Goal: Task Accomplishment & Management: Complete application form

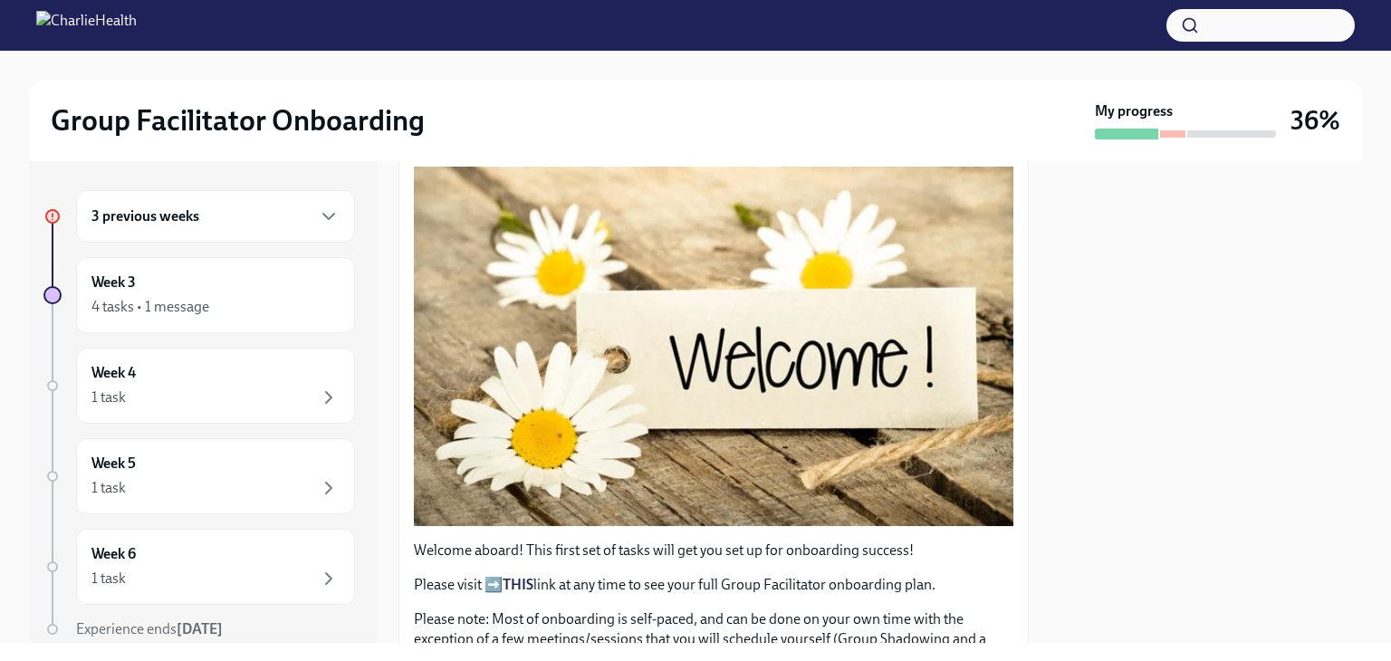
scroll to position [272, 0]
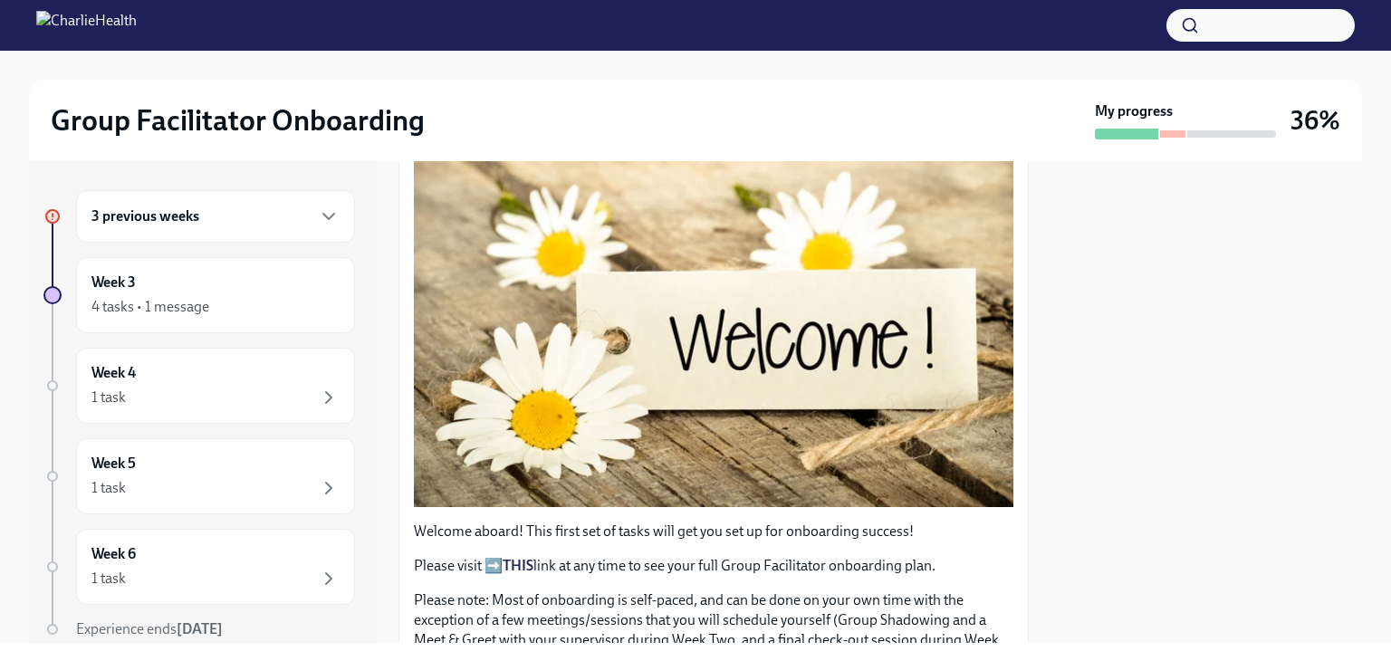
click at [173, 210] on h6 "3 previous weeks" at bounding box center [145, 216] width 108 height 20
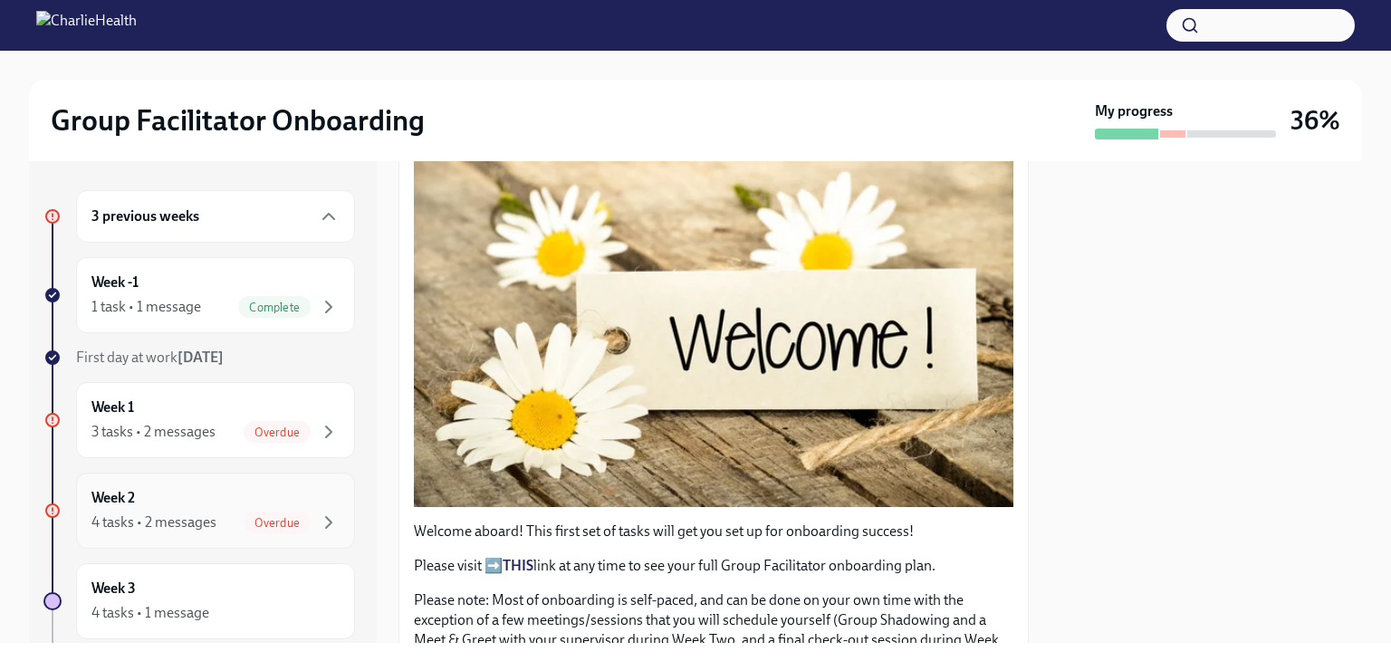
click at [244, 512] on div "Overdue" at bounding box center [277, 523] width 67 height 22
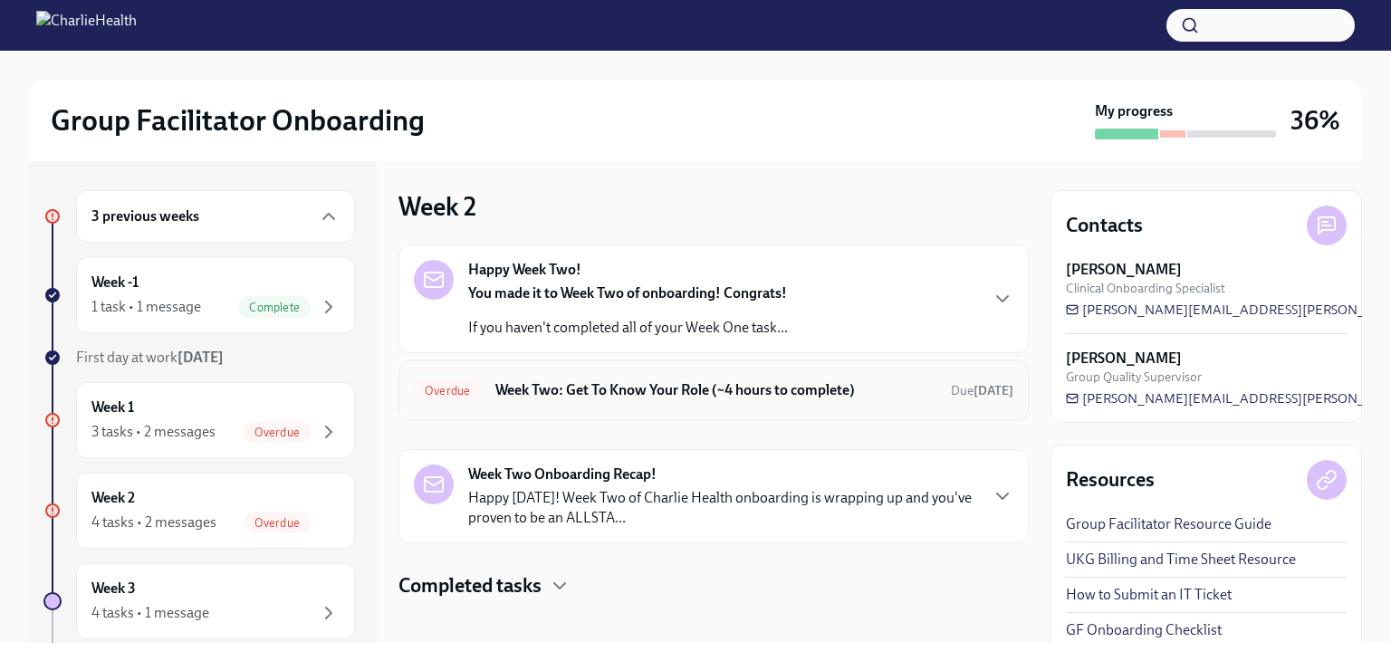
click at [682, 398] on h6 "Week Two: Get To Know Your Role (~4 hours to complete)" at bounding box center [715, 390] width 441 height 20
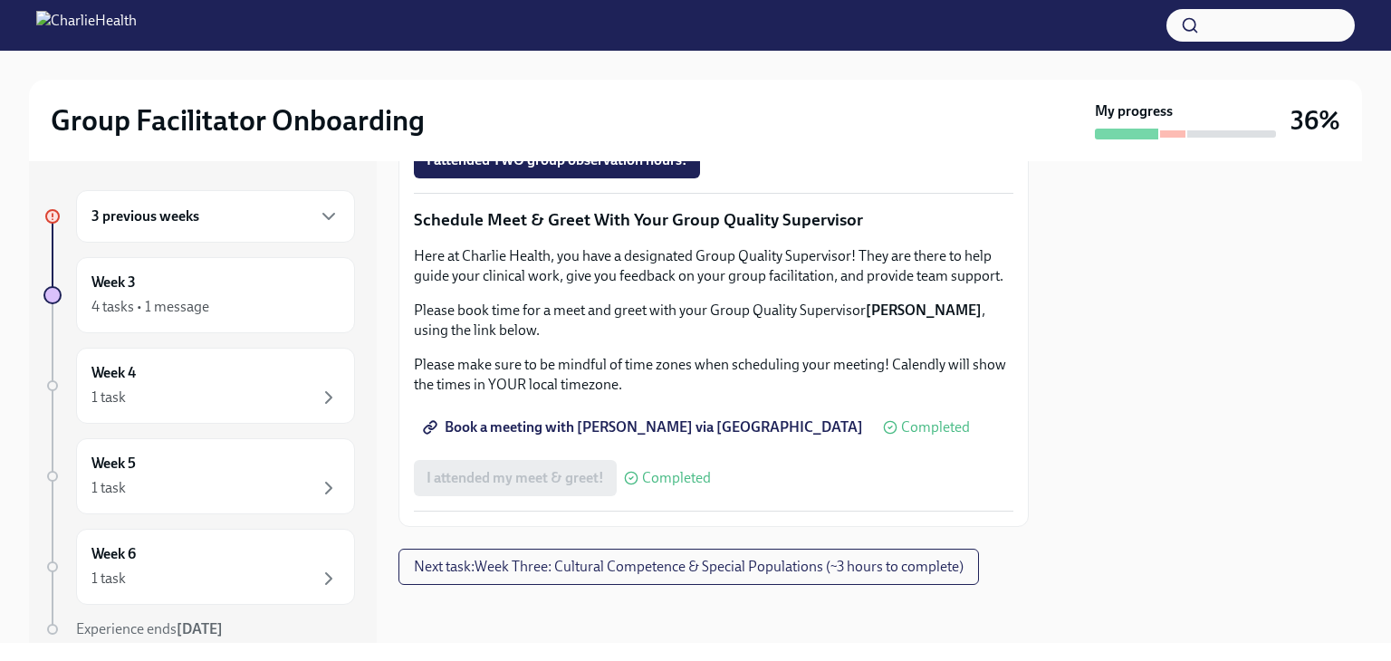
scroll to position [1811, 0]
click at [184, 216] on h6 "3 previous weeks" at bounding box center [145, 216] width 108 height 20
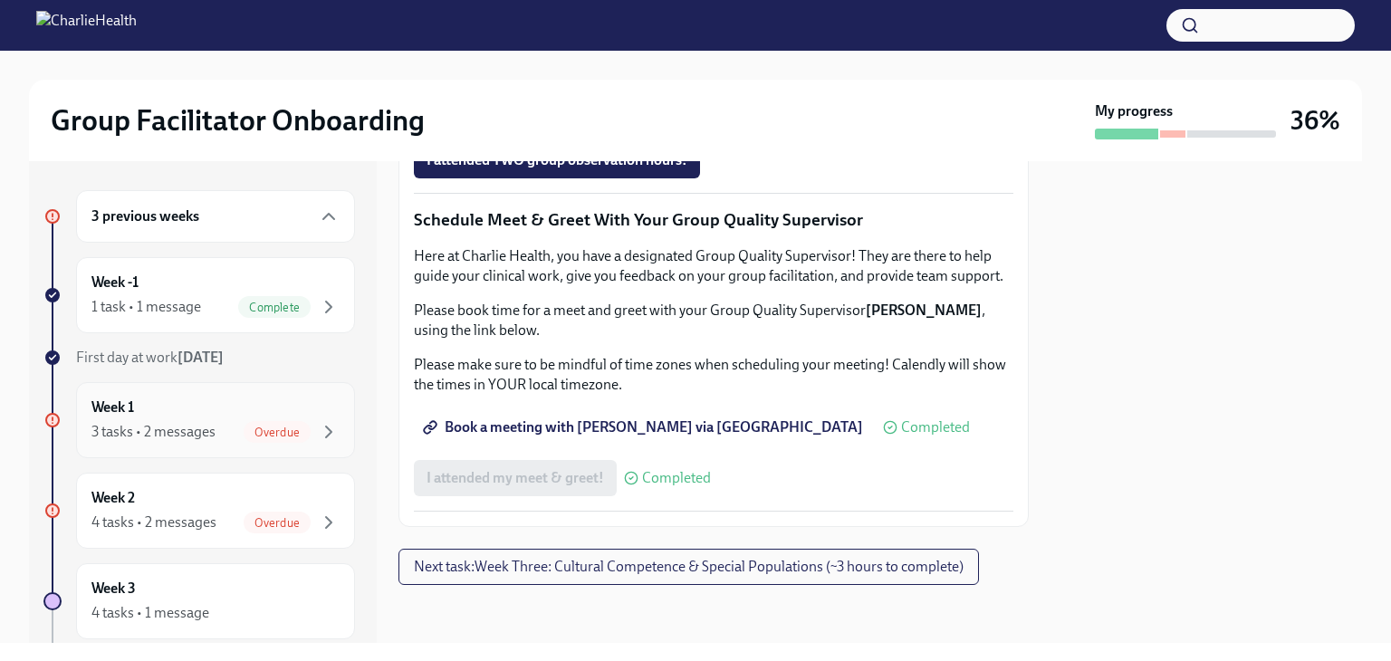
click at [188, 427] on div "3 tasks • 2 messages" at bounding box center [153, 432] width 124 height 20
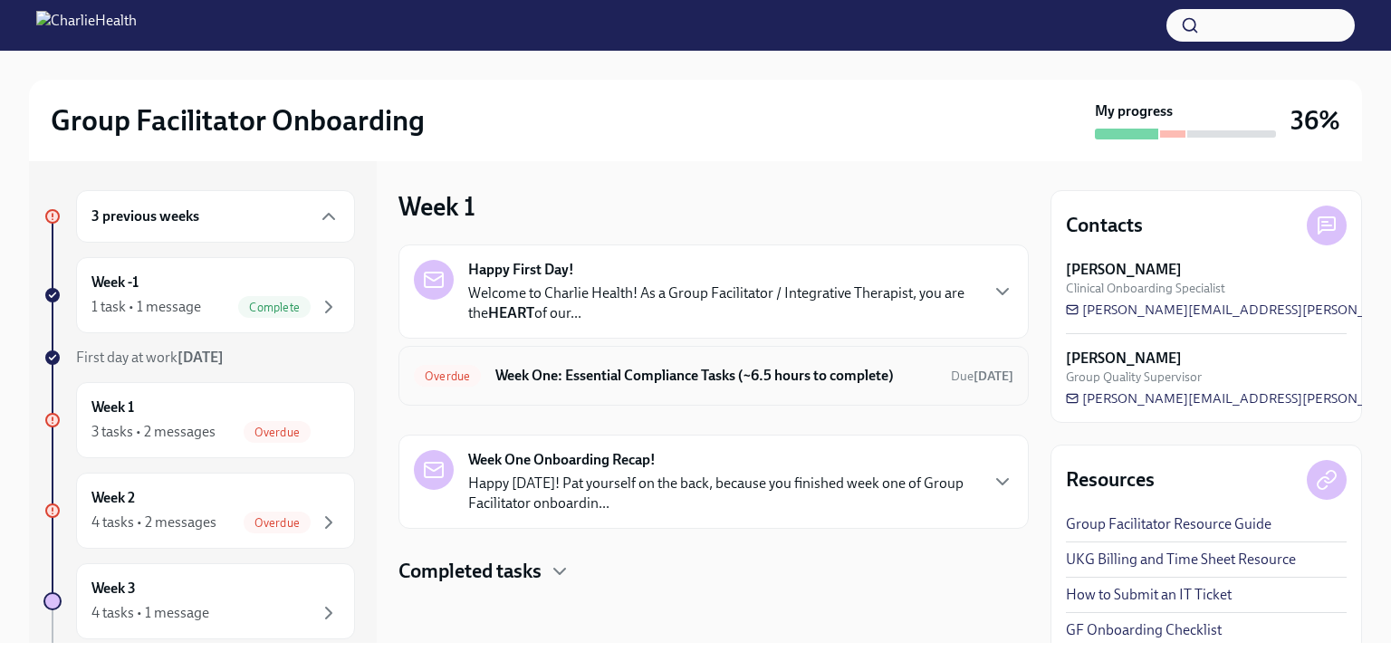
click at [782, 374] on h6 "Week One: Essential Compliance Tasks (~6.5 hours to complete)" at bounding box center [715, 376] width 441 height 20
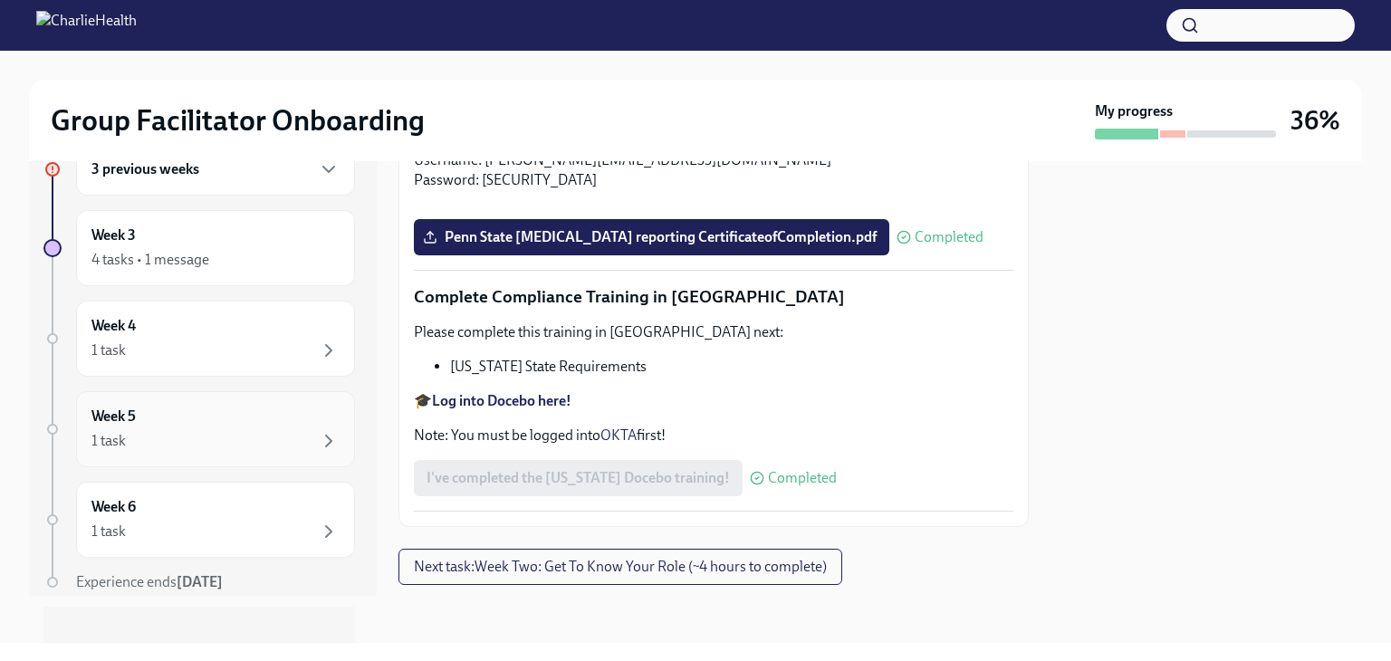
scroll to position [67, 0]
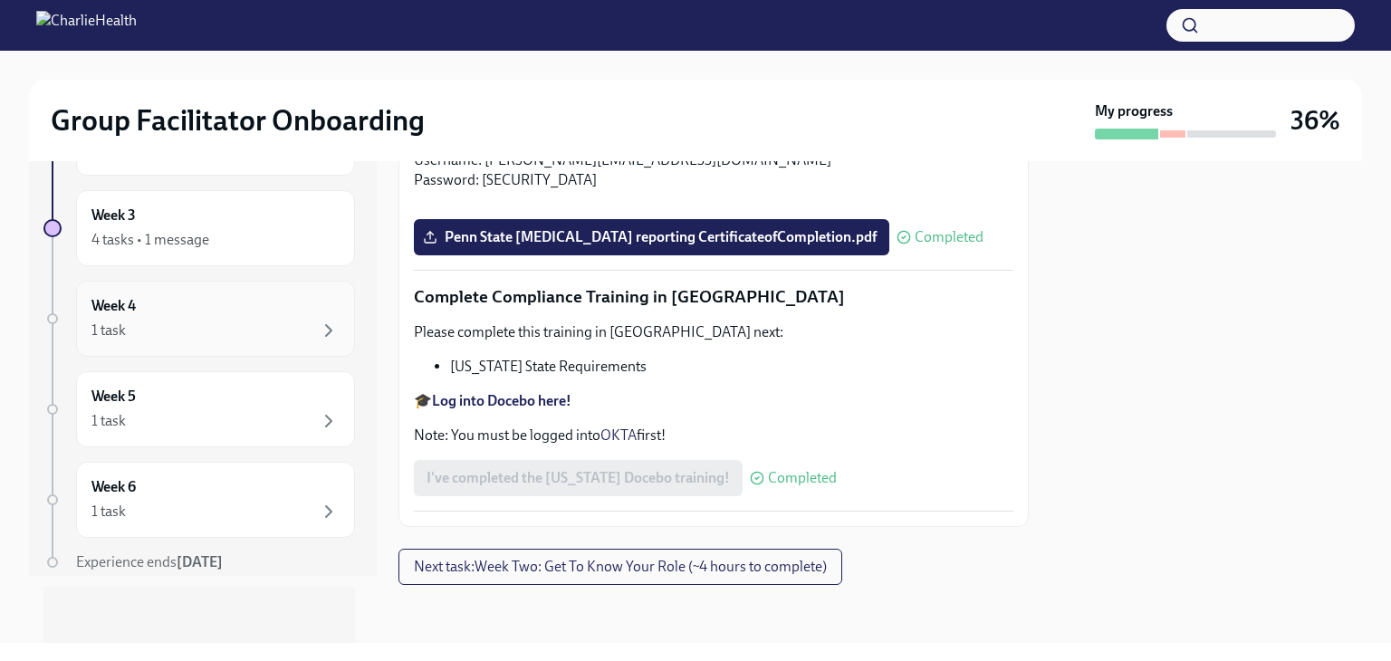
click at [150, 320] on div "1 task" at bounding box center [215, 331] width 248 height 22
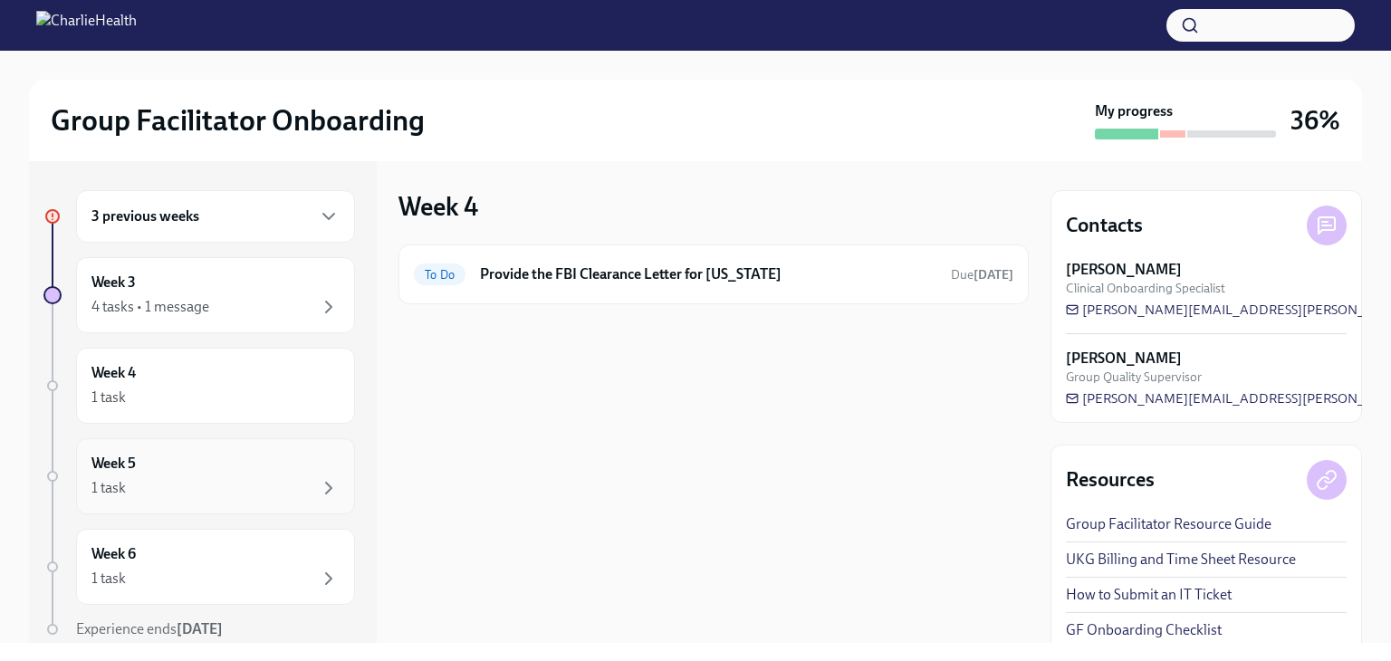
click at [156, 464] on div "Week 5 1 task" at bounding box center [215, 476] width 248 height 45
click at [169, 562] on div "Week 6 1 task" at bounding box center [215, 566] width 248 height 45
click at [156, 381] on div "Week 4 1 task" at bounding box center [215, 385] width 248 height 45
click at [167, 309] on div "4 tasks • 1 message" at bounding box center [150, 307] width 118 height 20
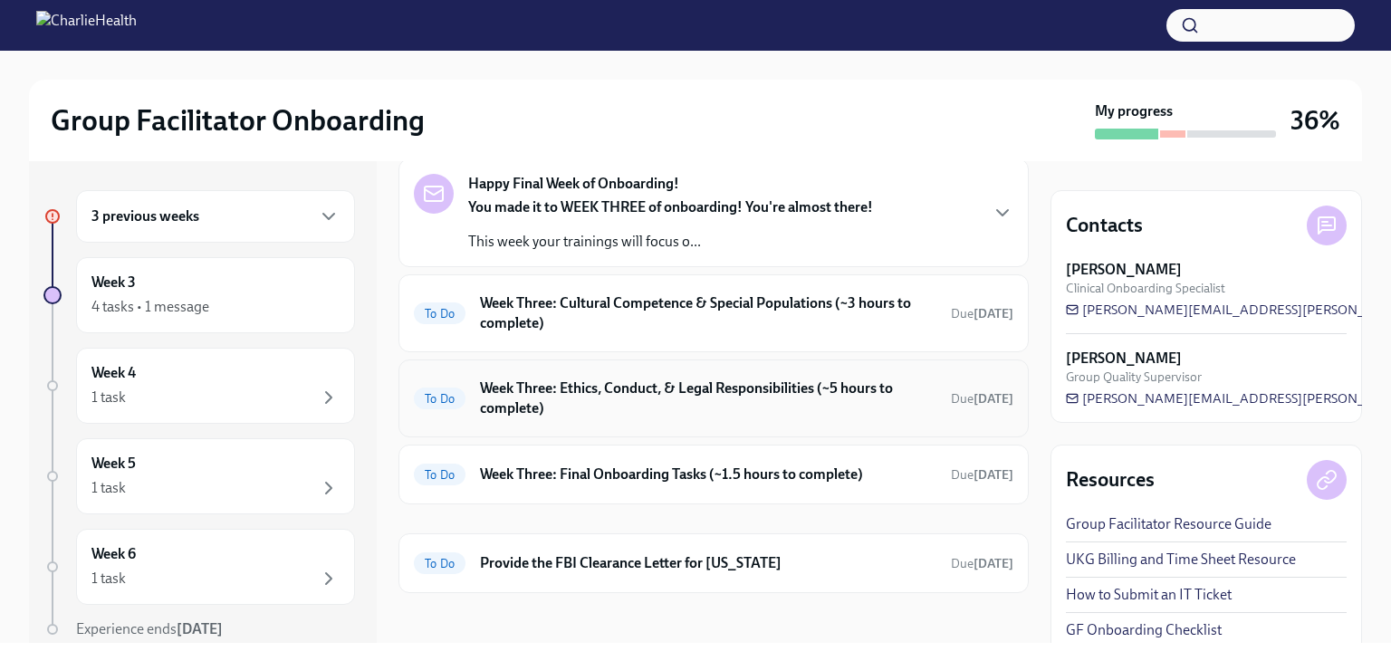
scroll to position [300, 0]
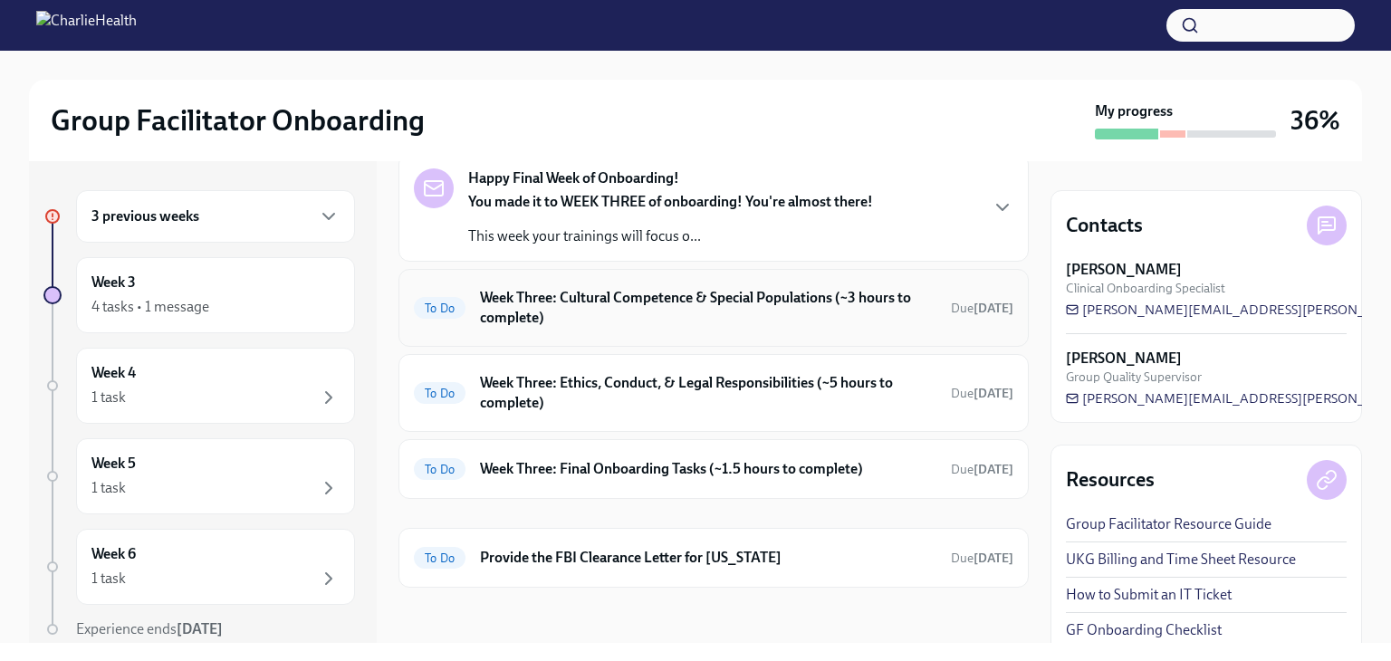
click at [732, 302] on h6 "Week Three: Cultural Competence & Special Populations (~3 hours to complete)" at bounding box center [708, 308] width 456 height 40
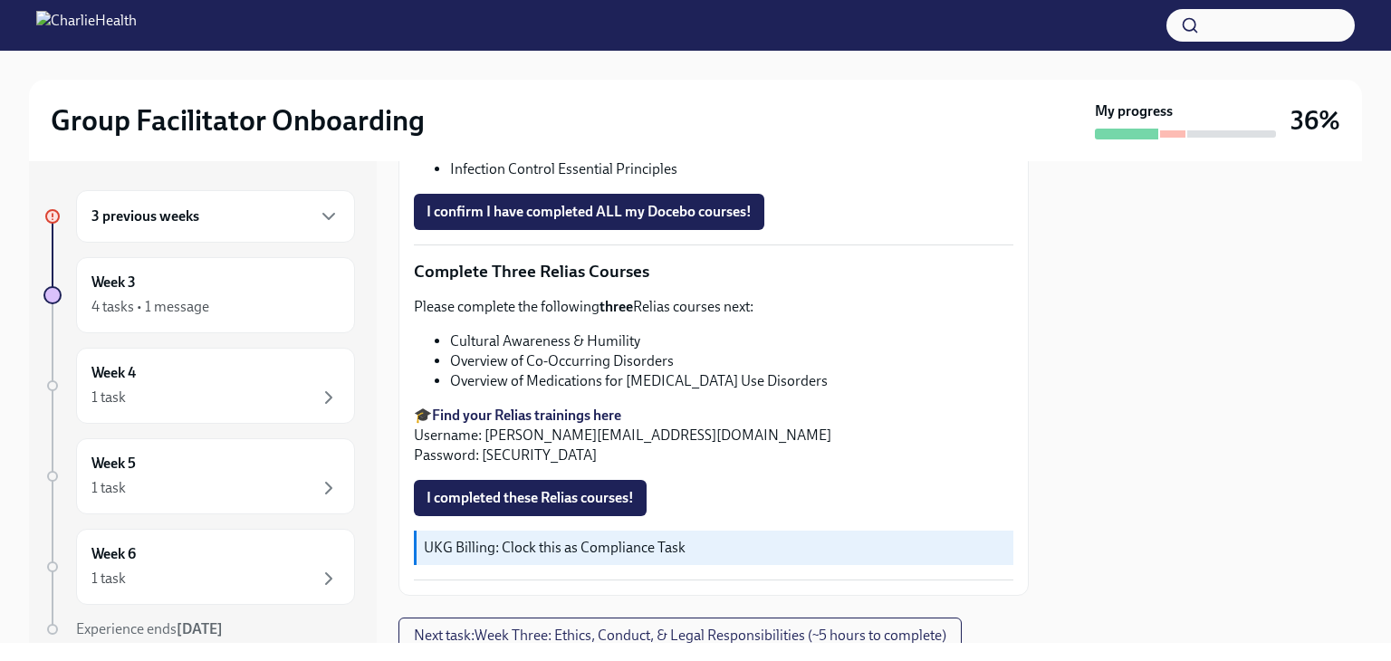
scroll to position [1482, 0]
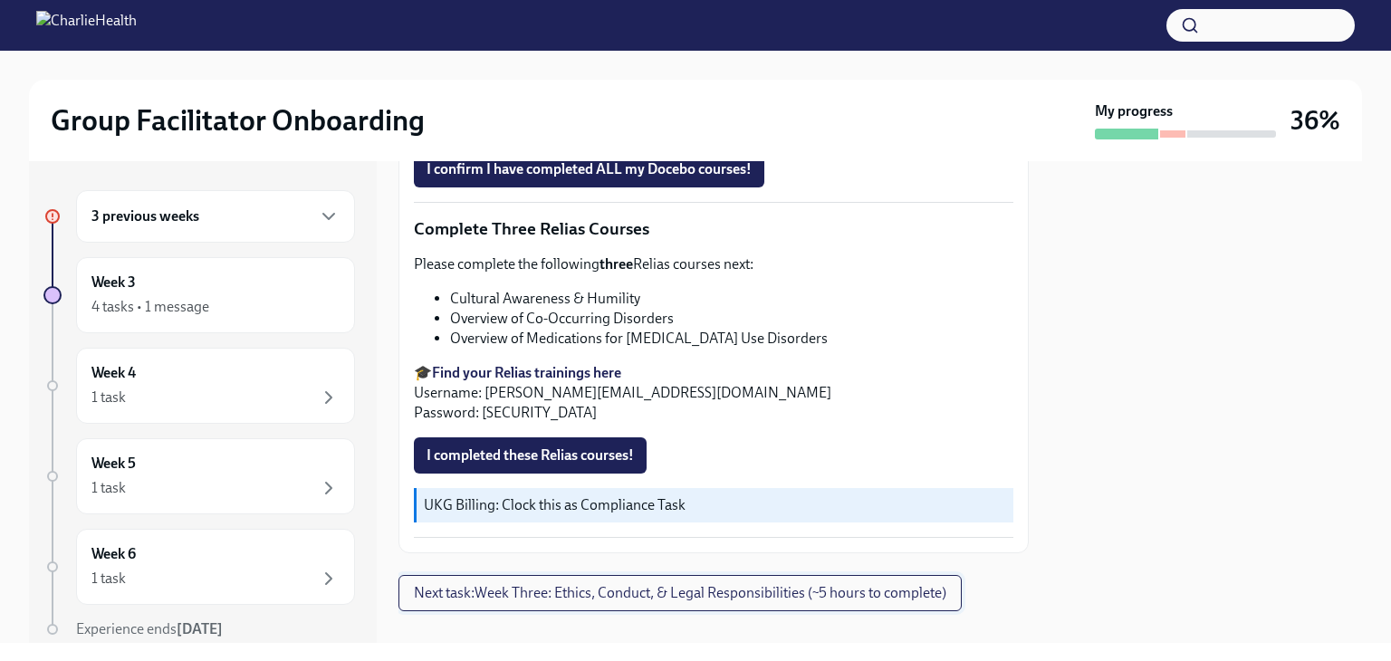
click at [877, 584] on span "Next task : Week Three: Ethics, Conduct, & Legal Responsibilities (~5 hours to …" at bounding box center [680, 593] width 532 height 18
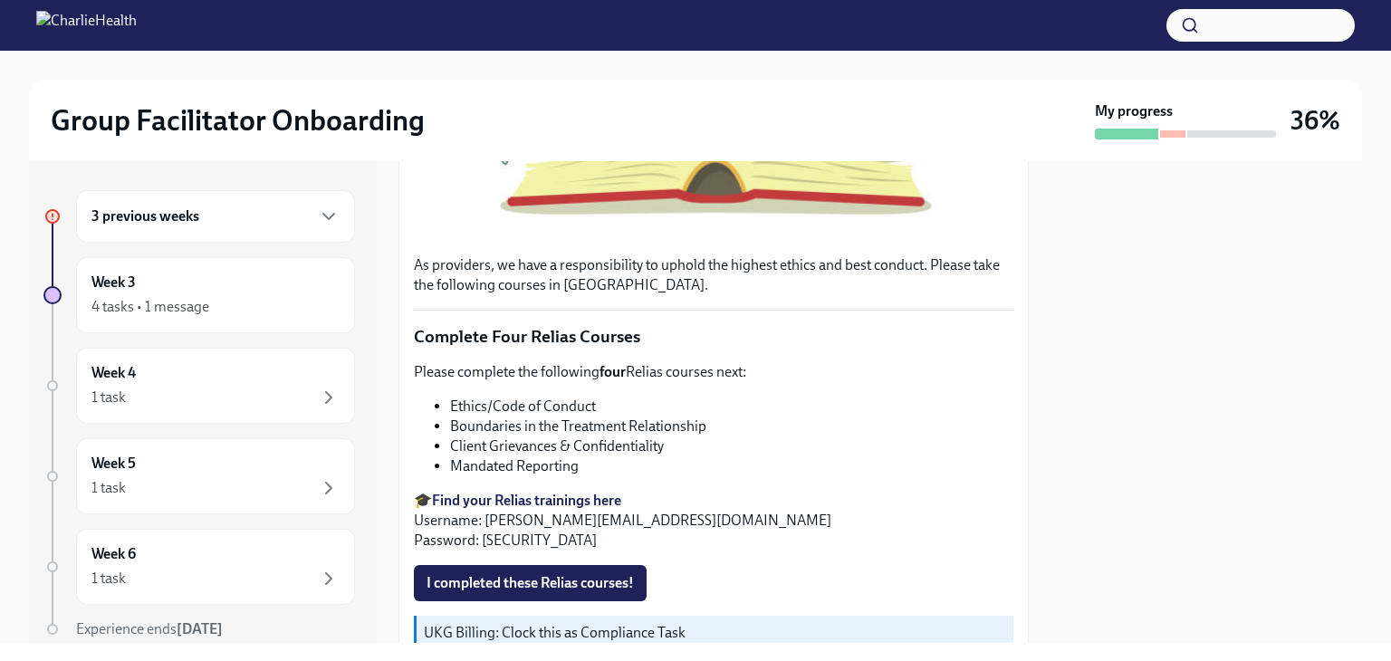
scroll to position [634, 0]
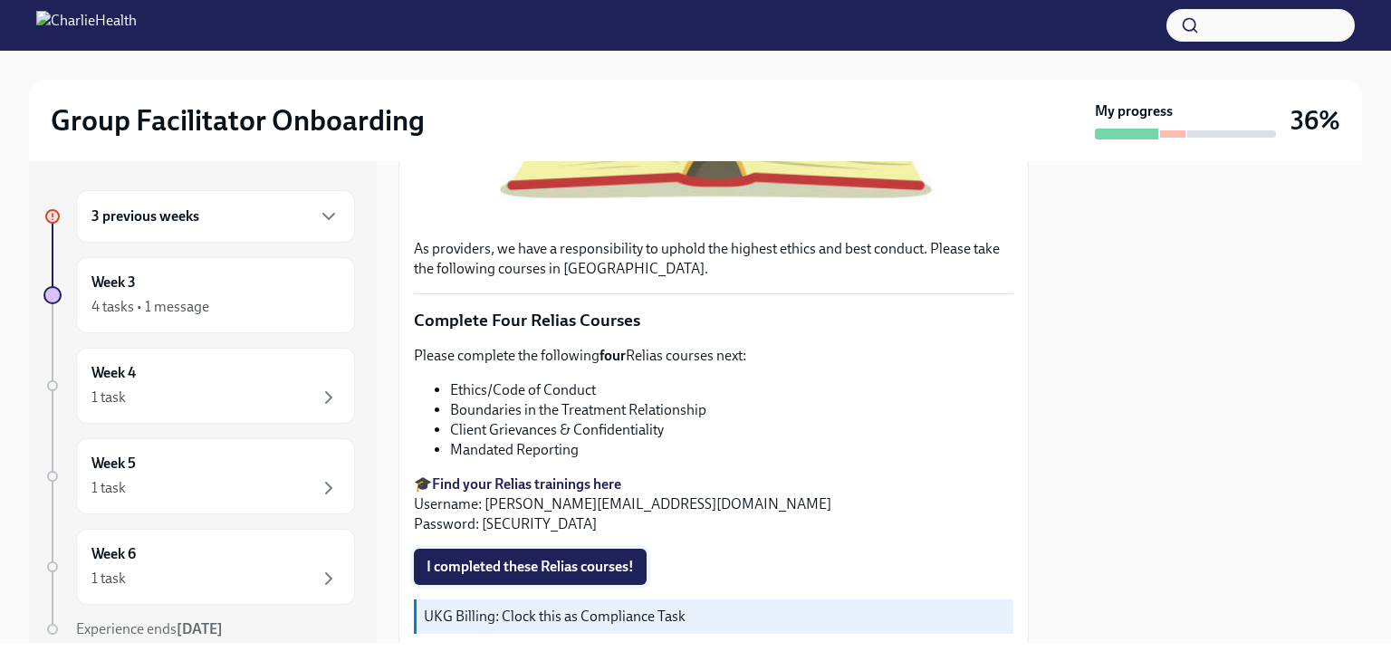
click at [608, 558] on span "I completed these Relias courses!" at bounding box center [529, 567] width 207 height 18
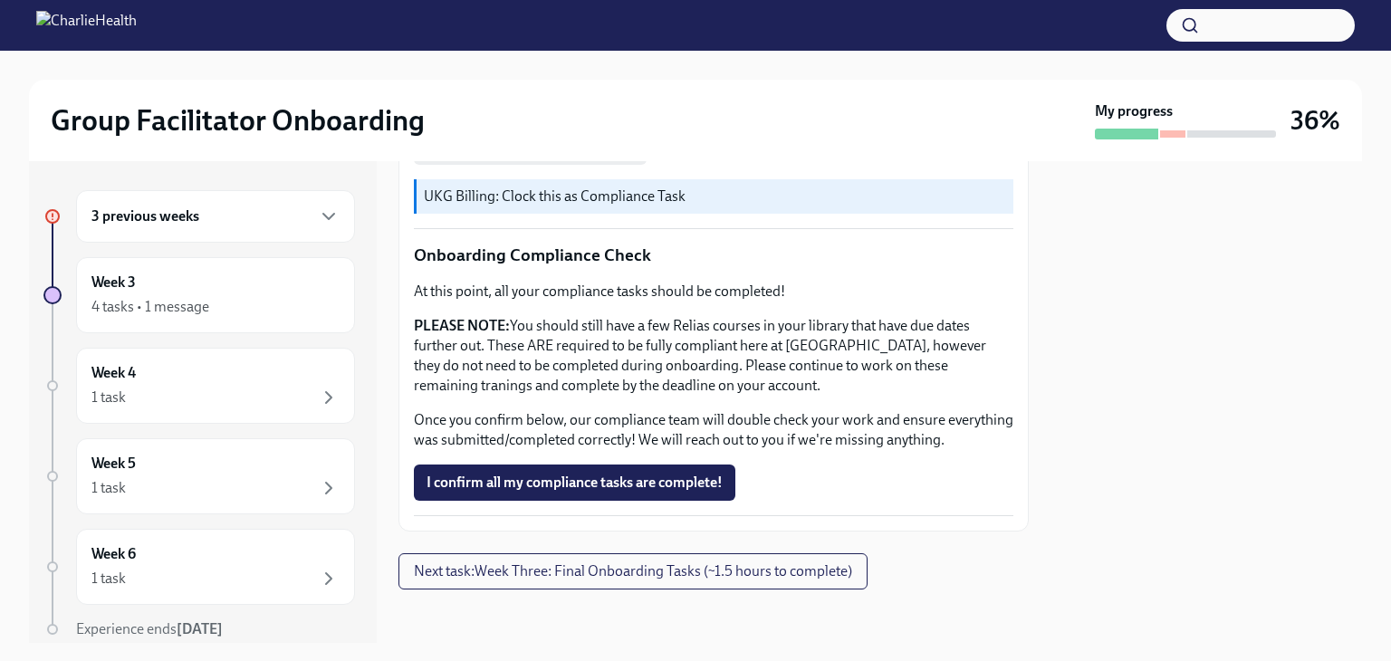
scroll to position [1068, 0]
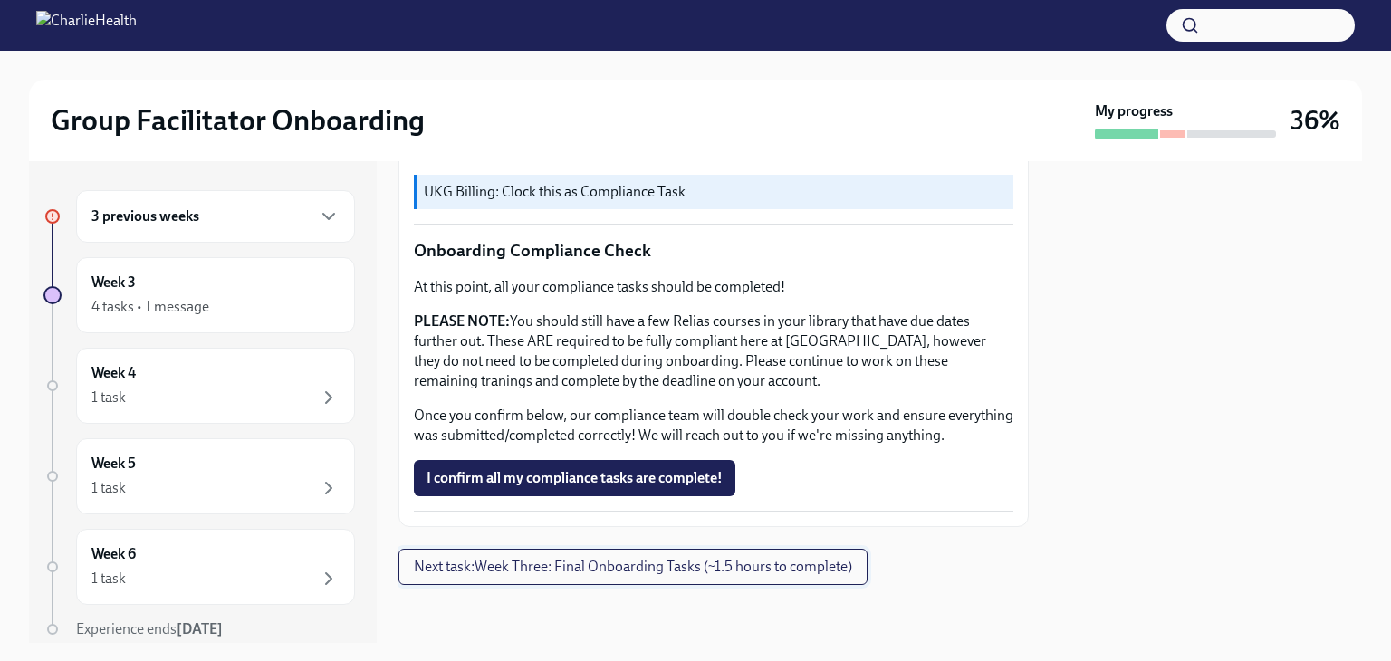
click at [596, 562] on span "Next task : Week Three: Final Onboarding Tasks (~1.5 hours to complete)" at bounding box center [633, 567] width 438 height 18
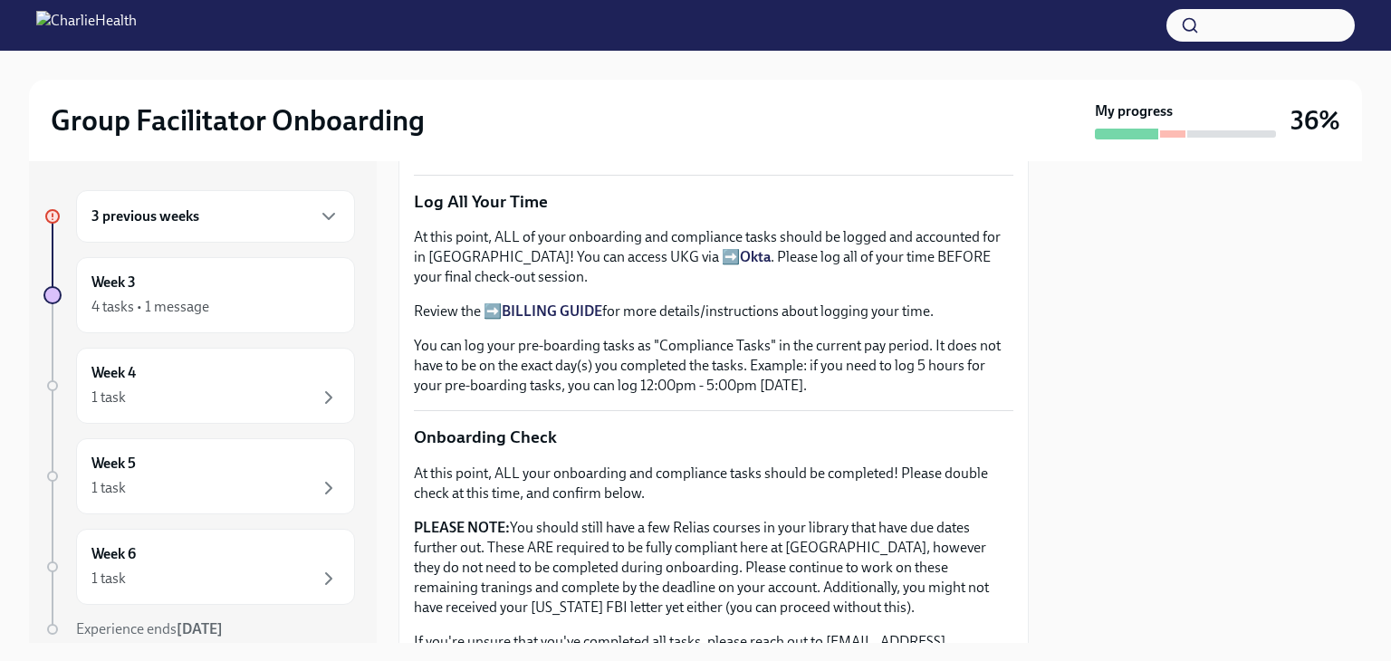
scroll to position [1226, 0]
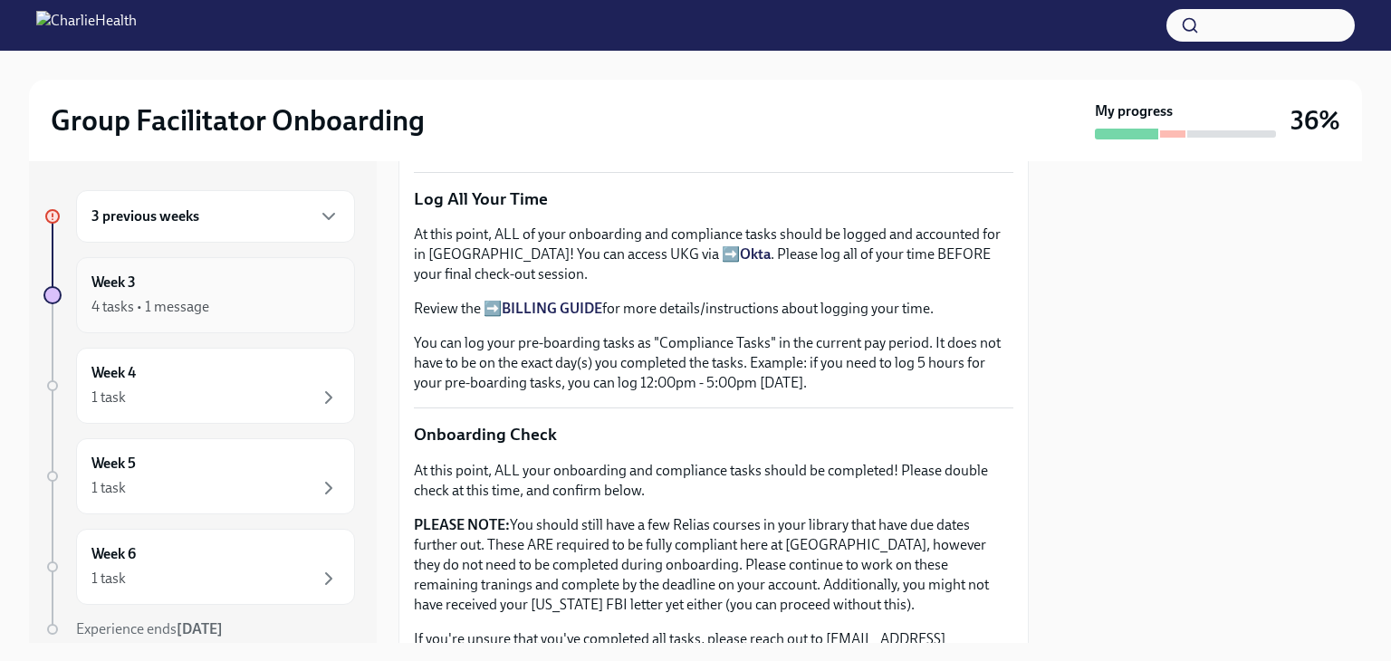
click at [177, 301] on div "4 tasks • 1 message" at bounding box center [150, 307] width 118 height 20
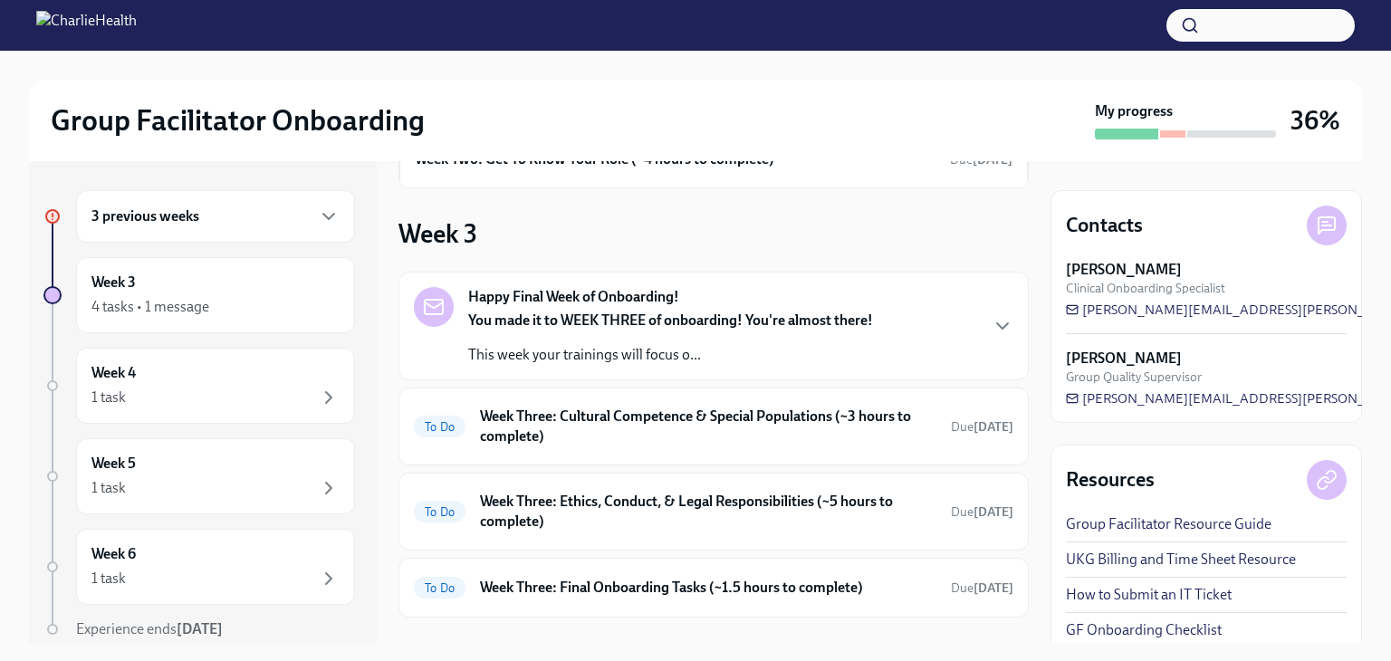
click at [693, 325] on strong "You made it to WEEK THREE of onboarding! You're almost there!" at bounding box center [670, 319] width 405 height 17
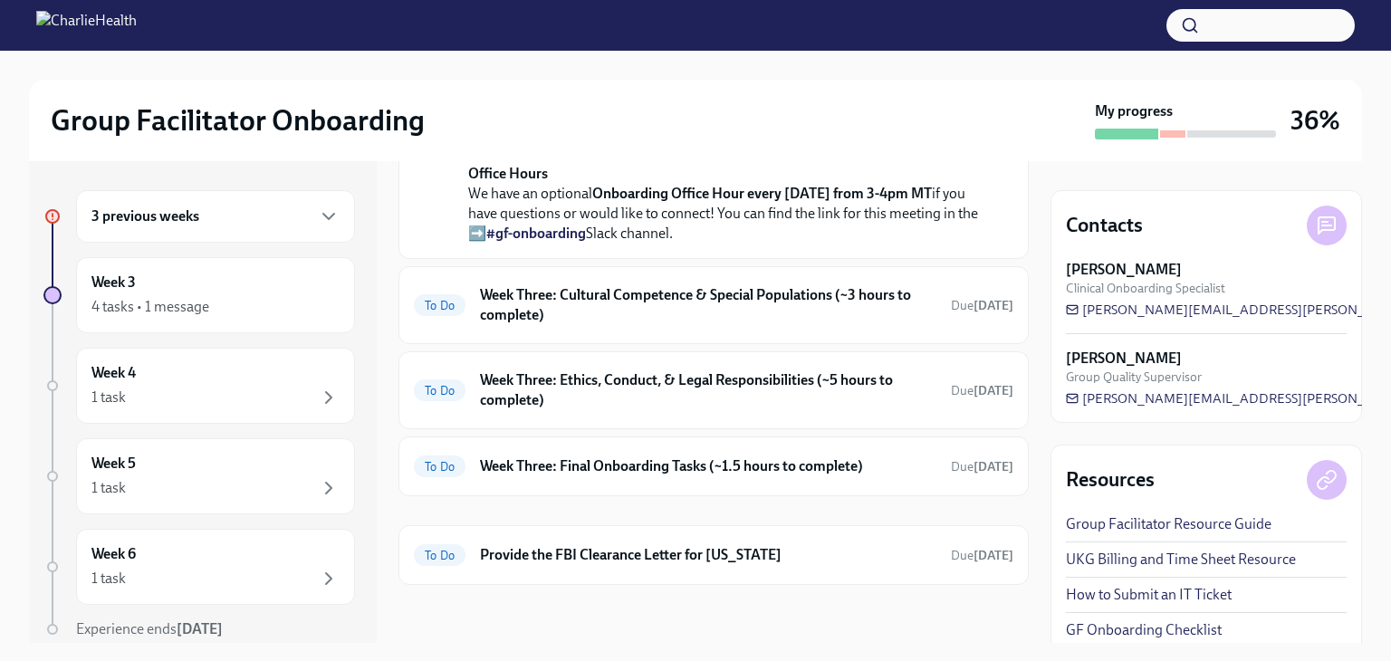
scroll to position [1009, 0]
click at [718, 302] on h6 "Week Three: Cultural Competence & Special Populations (~3 hours to complete)" at bounding box center [708, 305] width 456 height 40
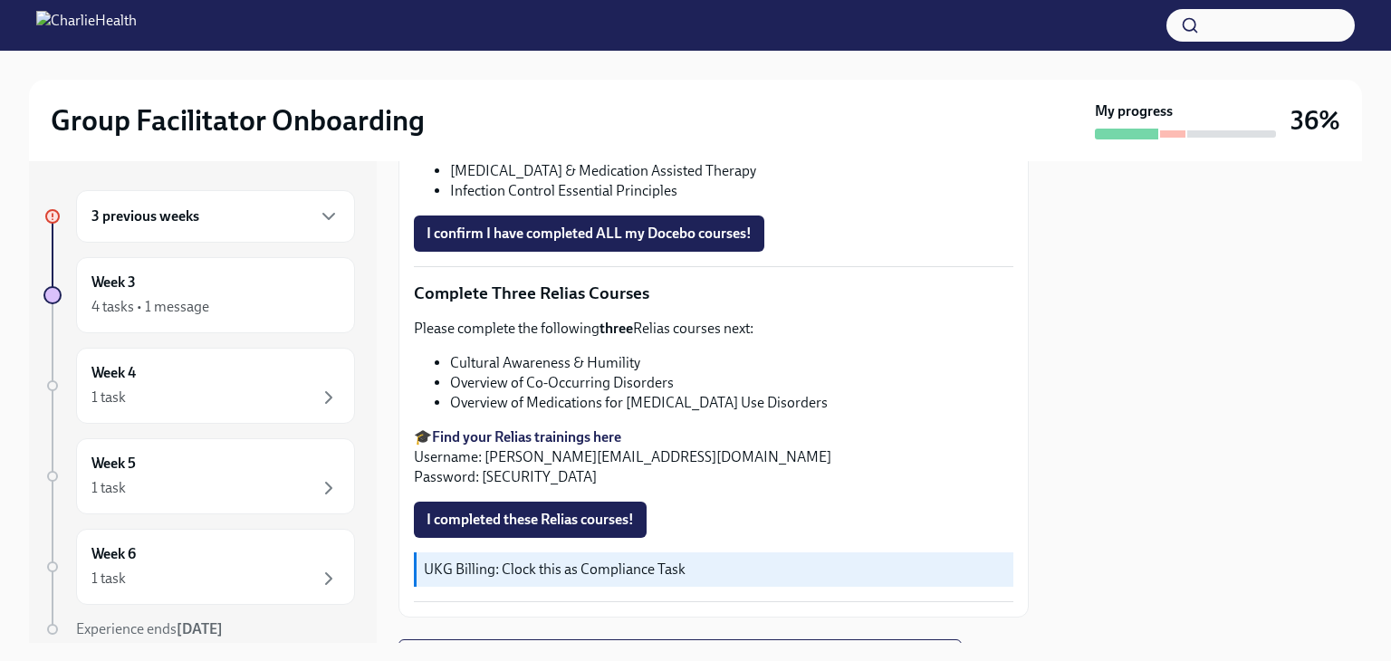
scroll to position [1482, 0]
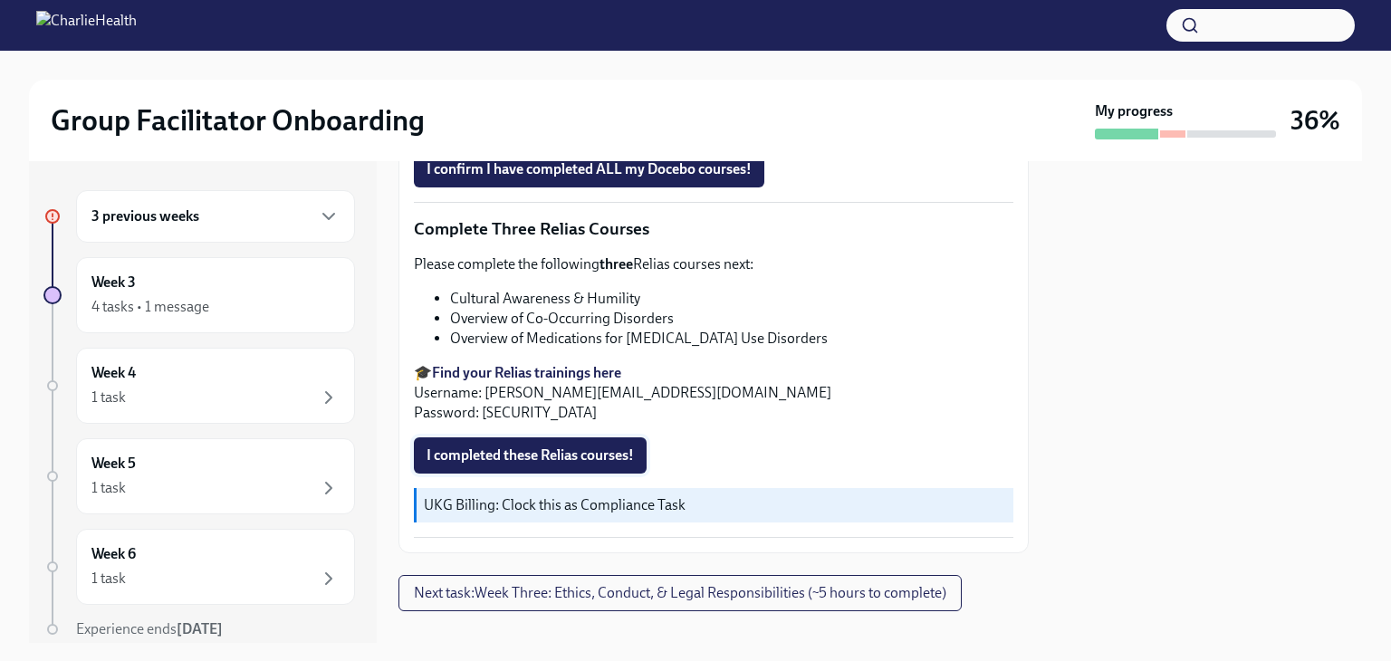
click at [558, 446] on span "I completed these Relias courses!" at bounding box center [529, 455] width 207 height 18
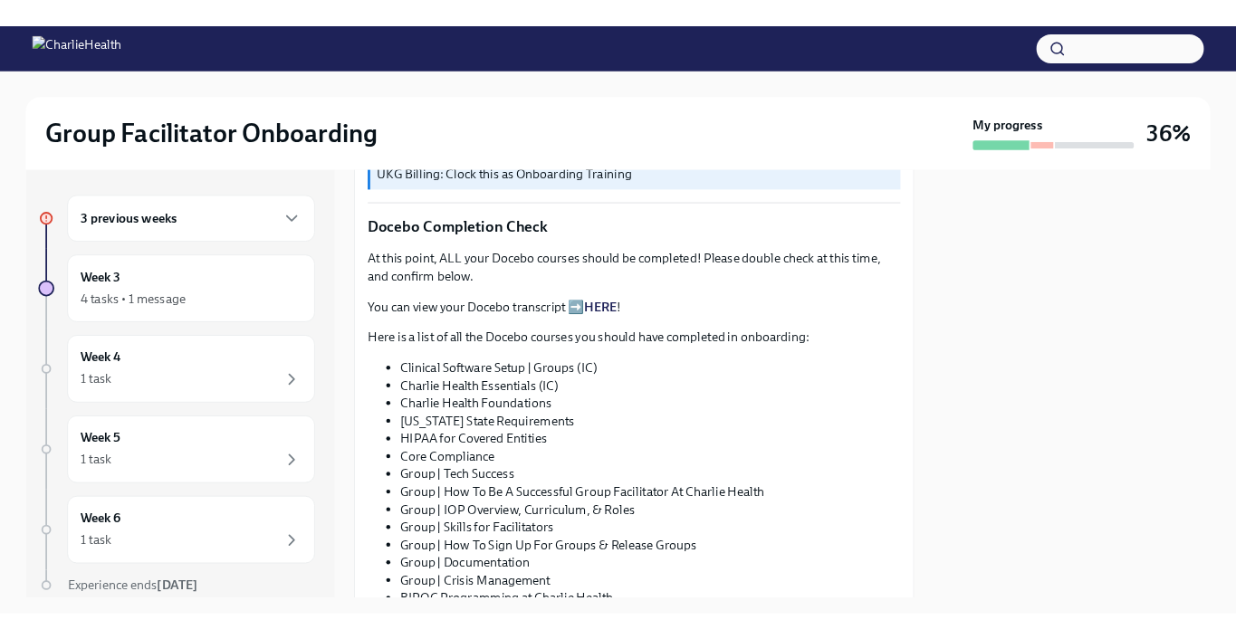
scroll to position [996, 0]
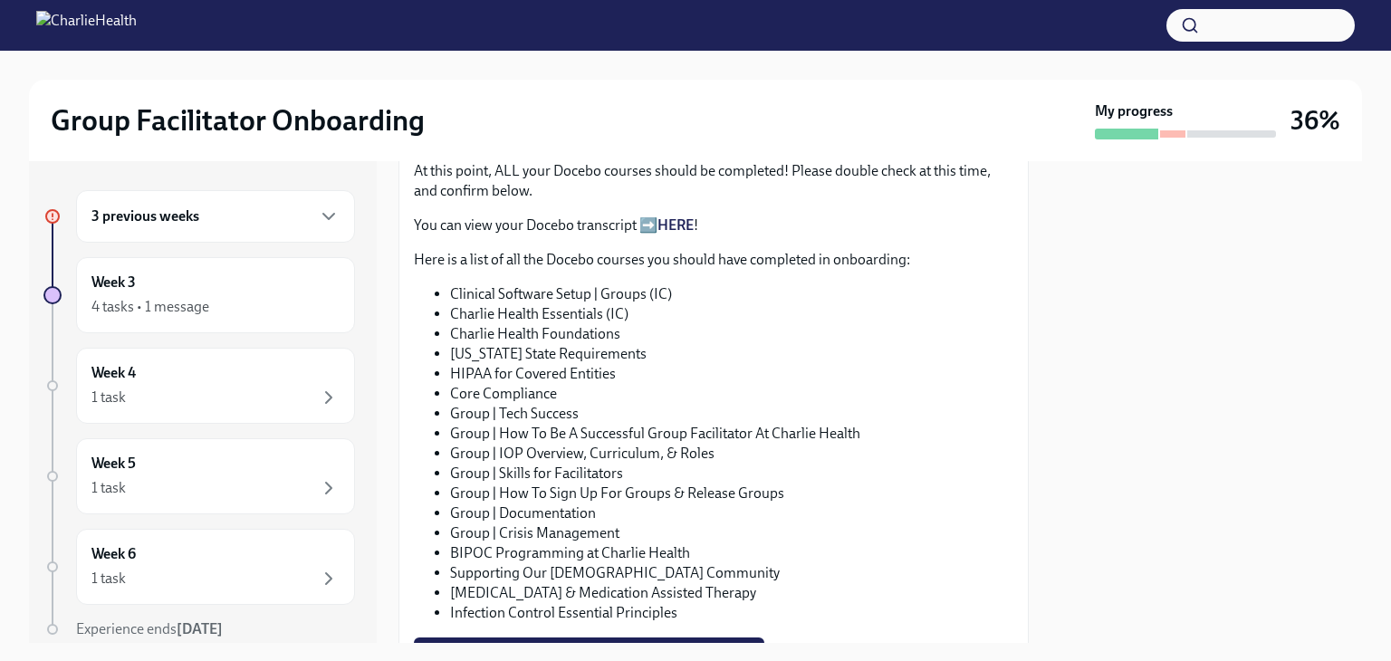
click at [685, 216] on link "HERE" at bounding box center [675, 224] width 36 height 17
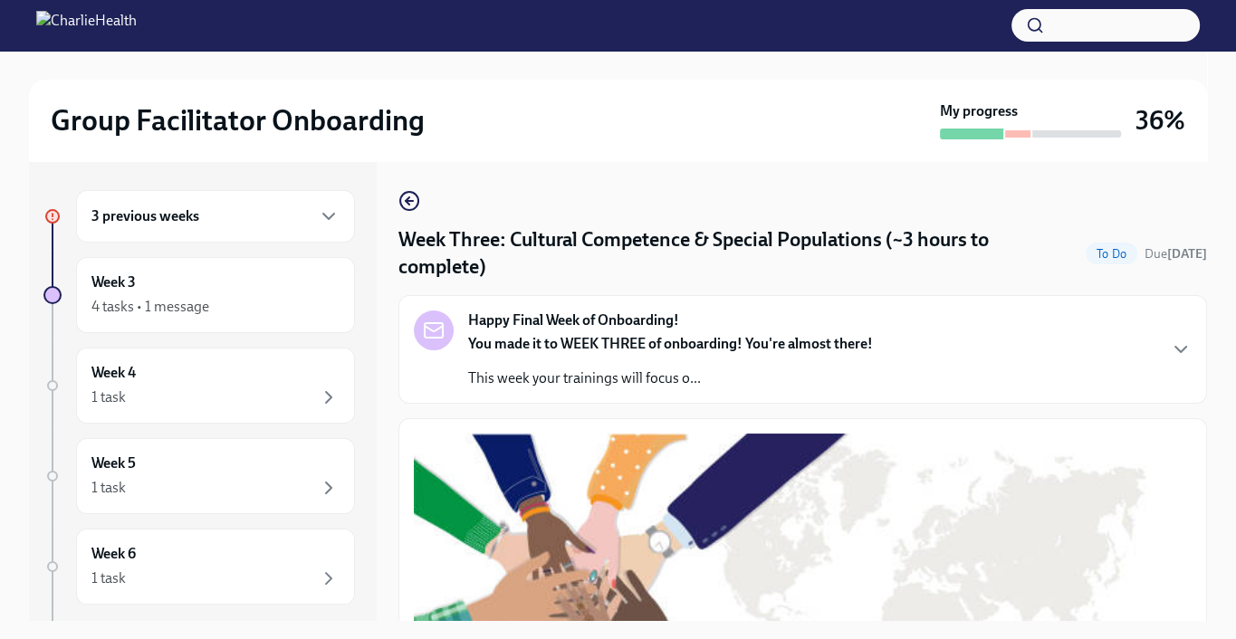
click at [887, 168] on div "Week Three: Cultural Competence & Special Populations (~3 hours to complete) To…" at bounding box center [802, 391] width 809 height 460
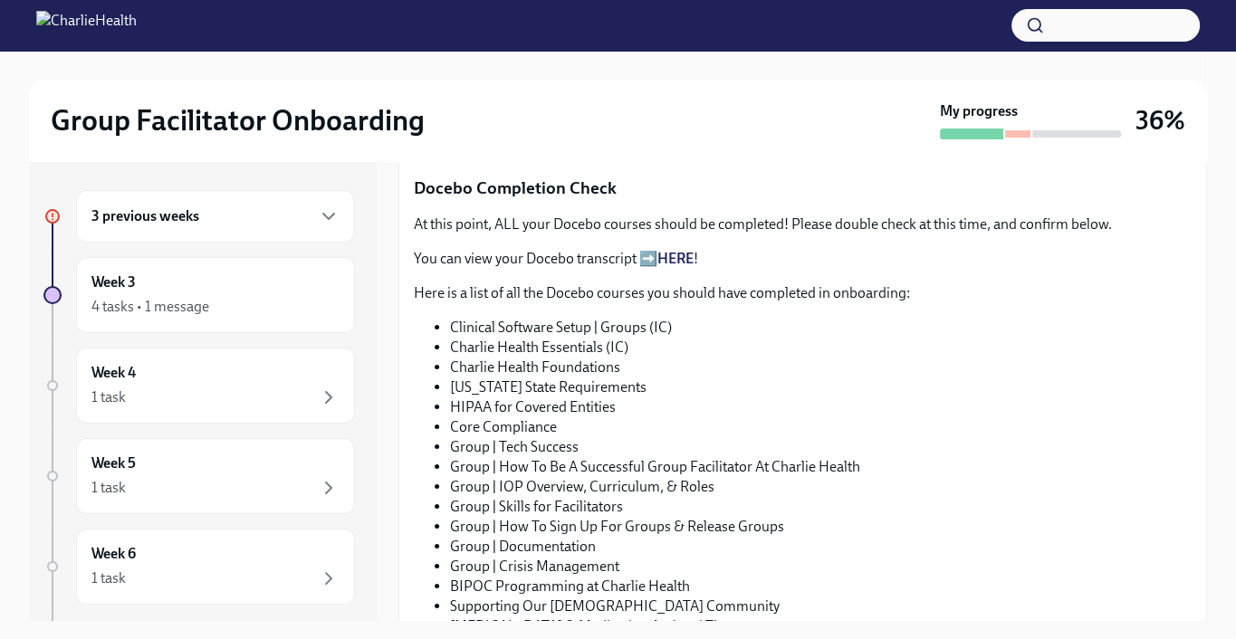
click at [890, 345] on li "Charlie Health Essentials (IC)" at bounding box center [821, 348] width 742 height 20
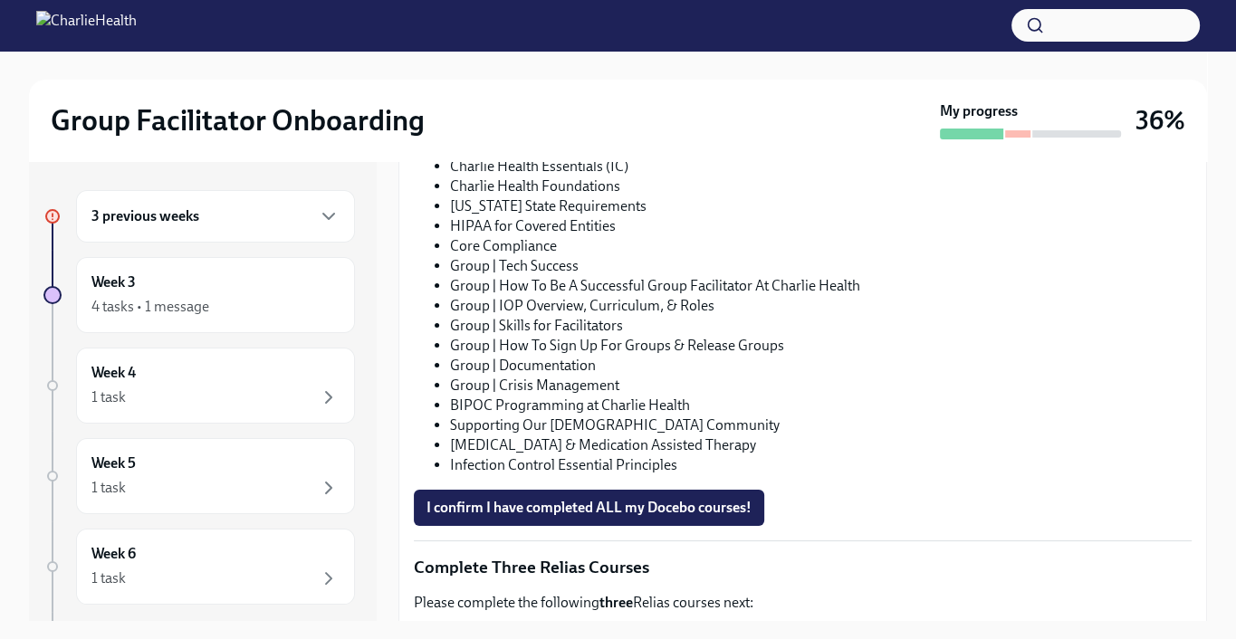
scroll to position [1087, 0]
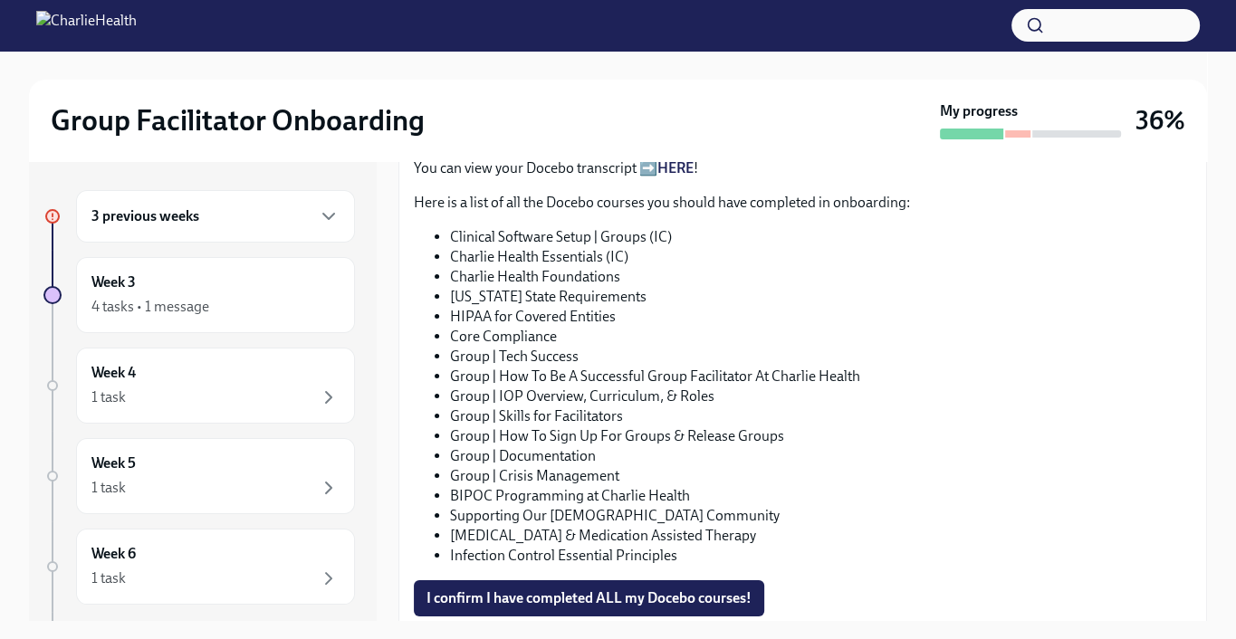
drag, startPoint x: 898, startPoint y: 294, endPoint x: 876, endPoint y: 305, distance: 25.1
click at [898, 294] on li "[US_STATE] State Requirements" at bounding box center [821, 297] width 742 height 20
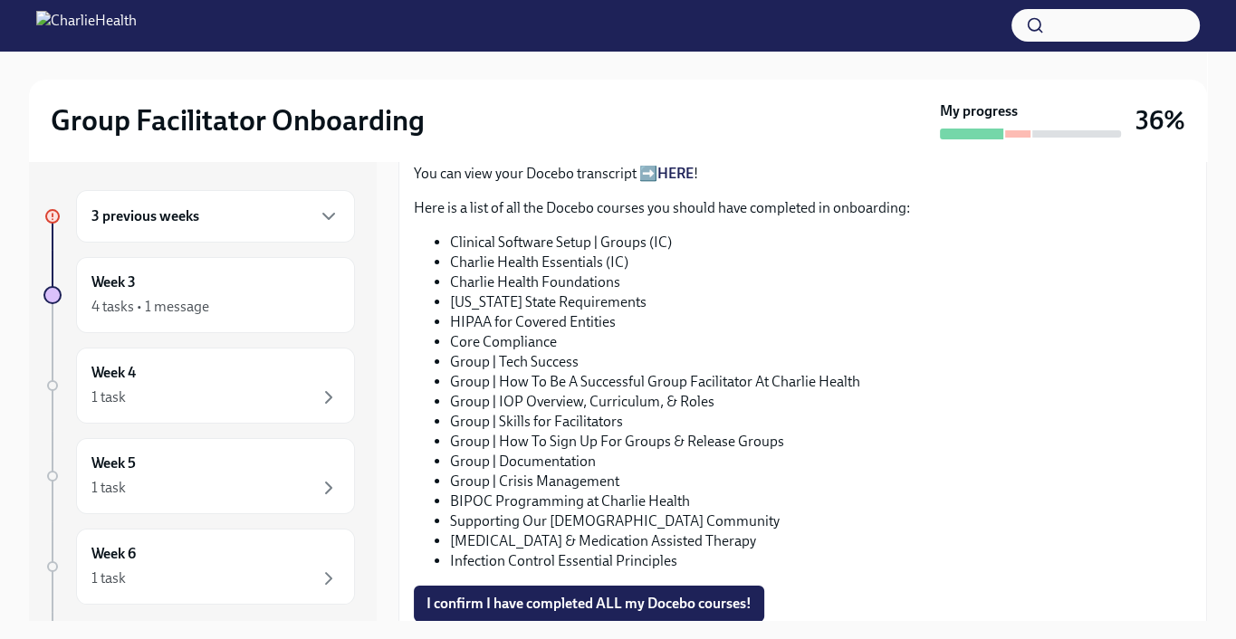
scroll to position [1177, 0]
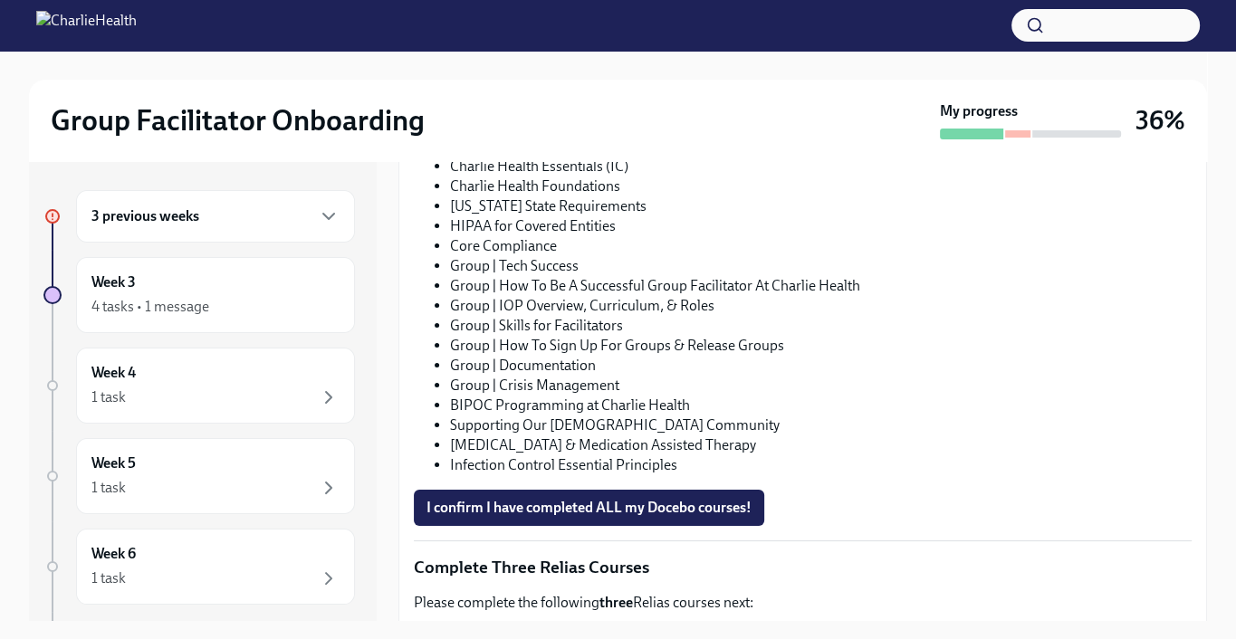
click at [898, 236] on li "Core Compliance" at bounding box center [821, 246] width 742 height 20
click at [534, 501] on span "I confirm I have completed ALL my Docebo courses!" at bounding box center [588, 508] width 325 height 18
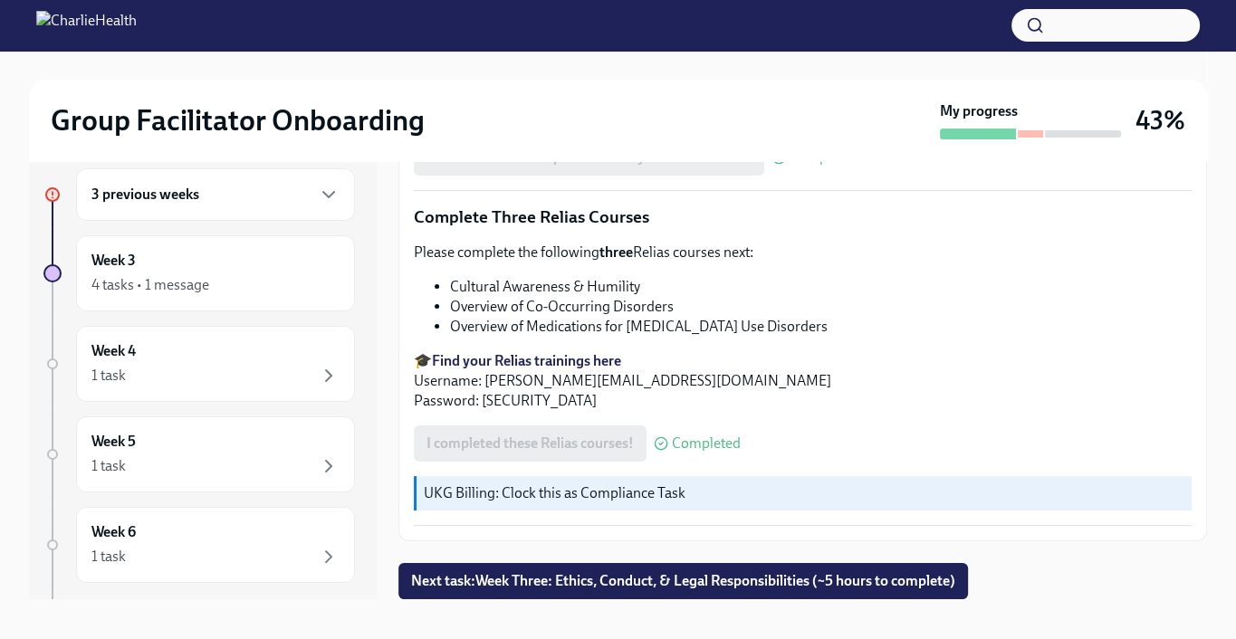
scroll to position [33, 0]
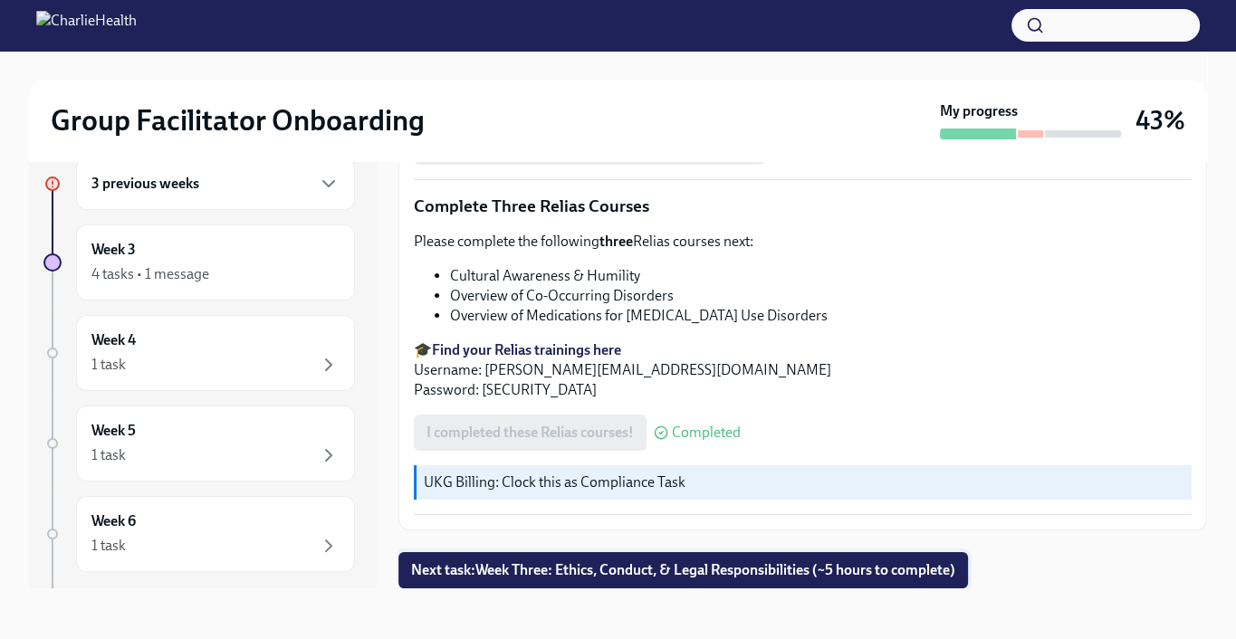
click at [771, 566] on span "Next task : Week Three: Ethics, Conduct, & Legal Responsibilities (~5 hours to …" at bounding box center [683, 570] width 544 height 18
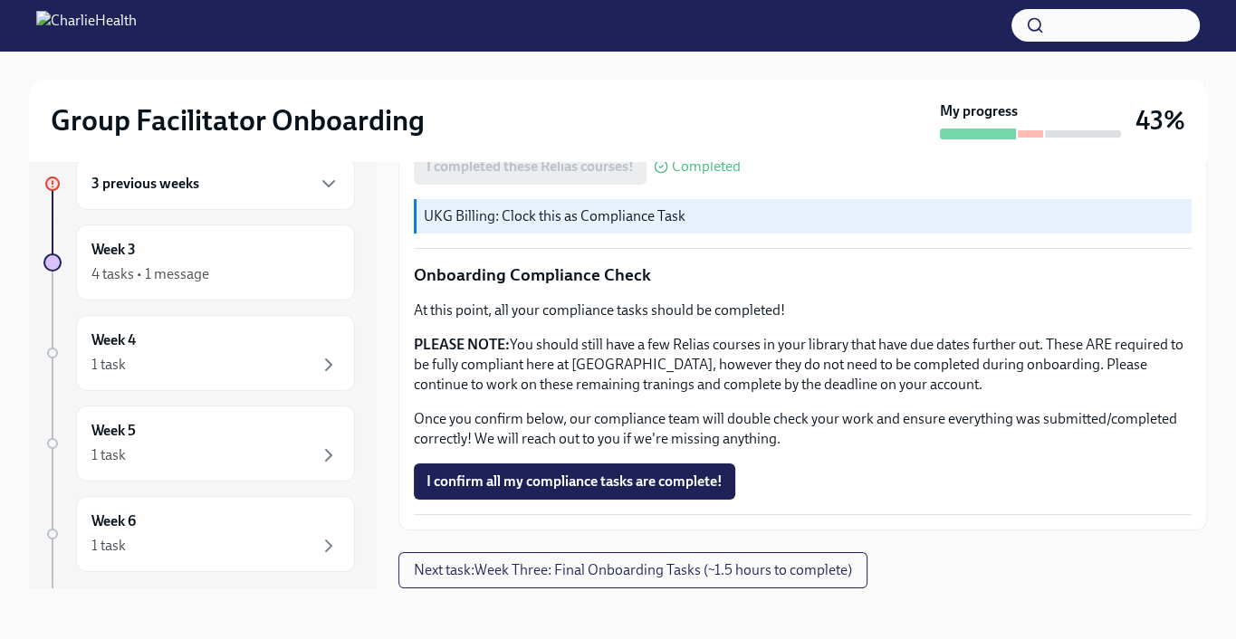
scroll to position [1116, 0]
click at [746, 572] on span "Next task : Week Three: Final Onboarding Tasks (~1.5 hours to complete)" at bounding box center [633, 570] width 438 height 18
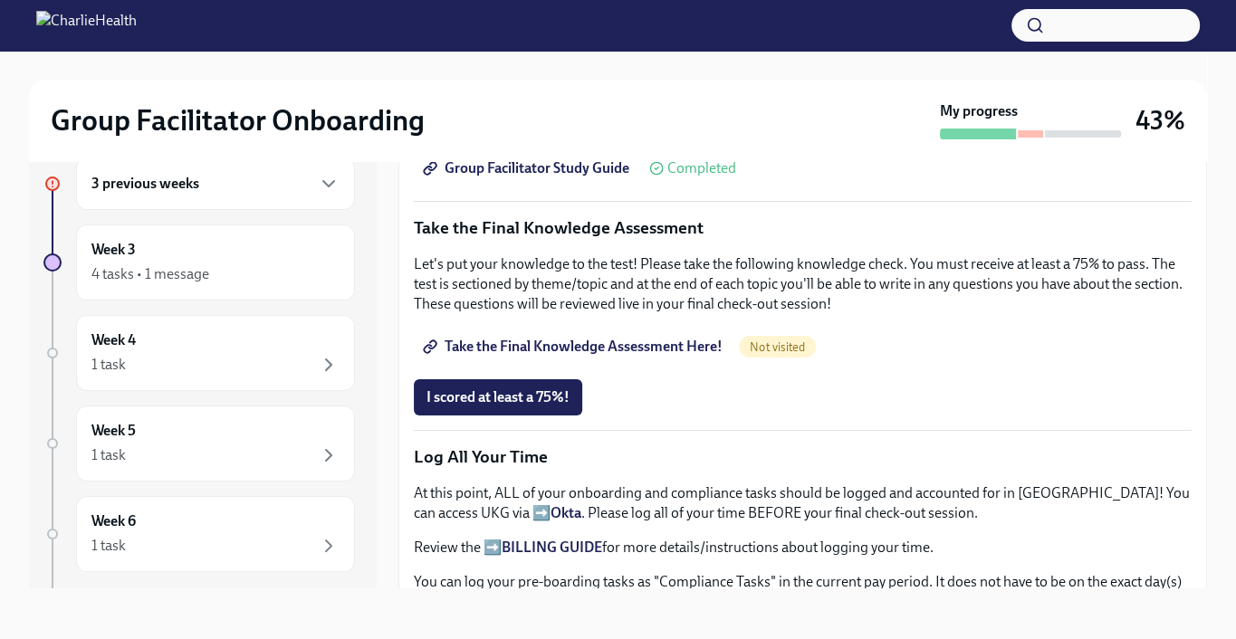
scroll to position [996, 0]
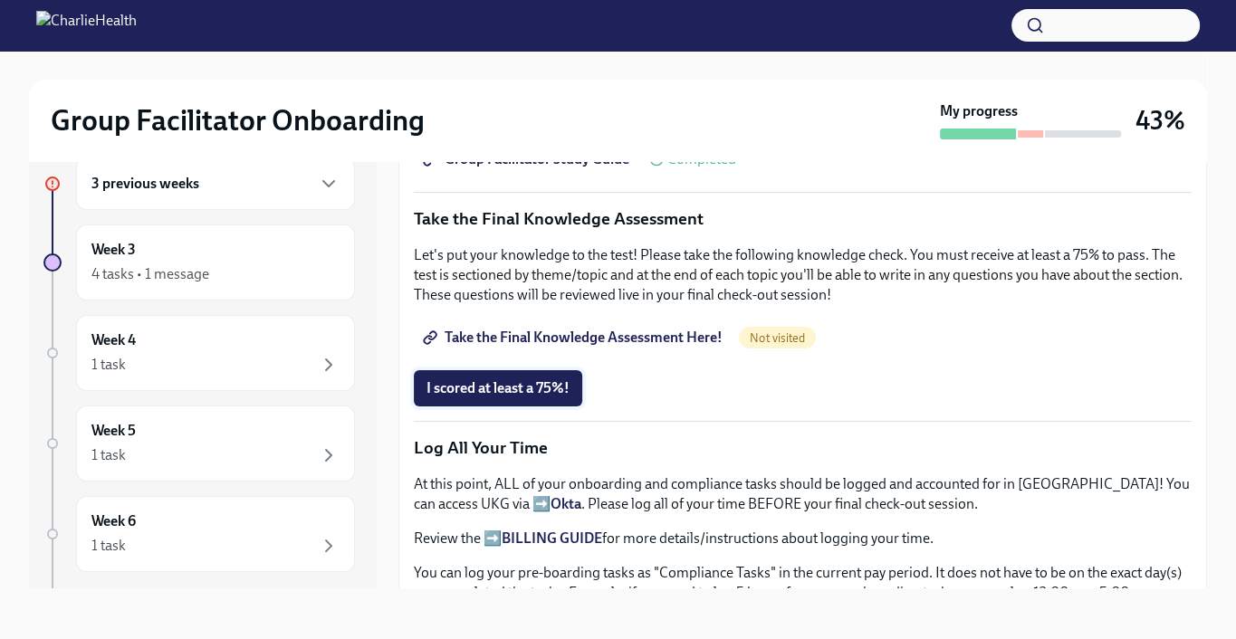
click at [511, 379] on span "I scored at least a 75%!" at bounding box center [497, 388] width 143 height 18
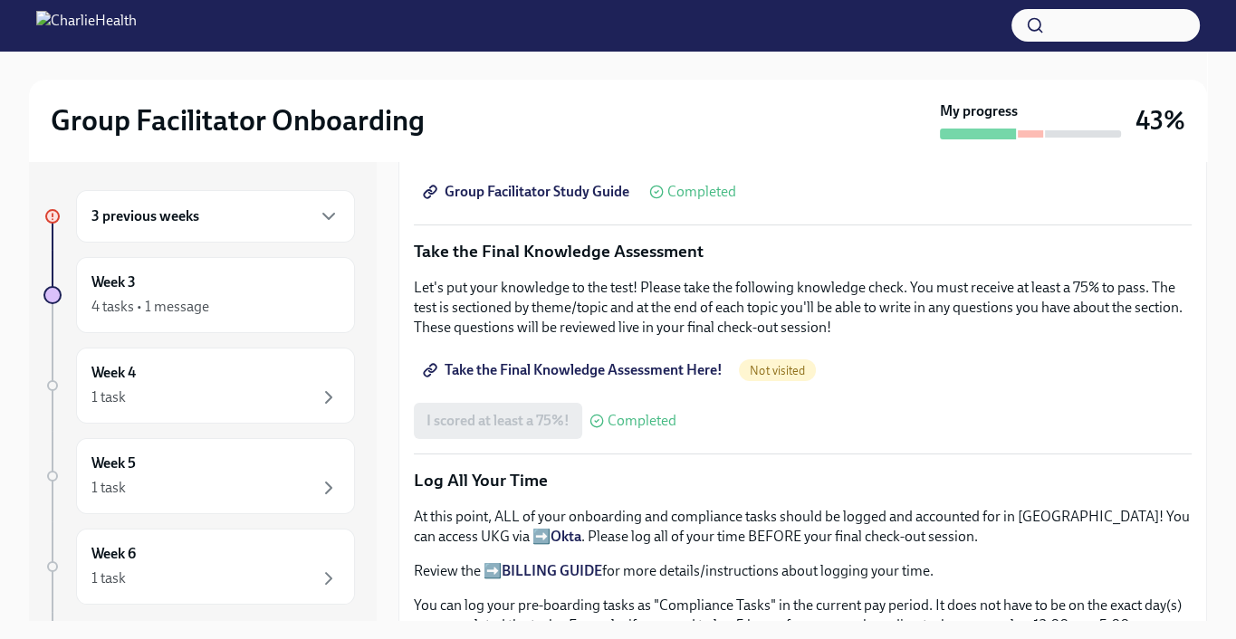
scroll to position [1177, 0]
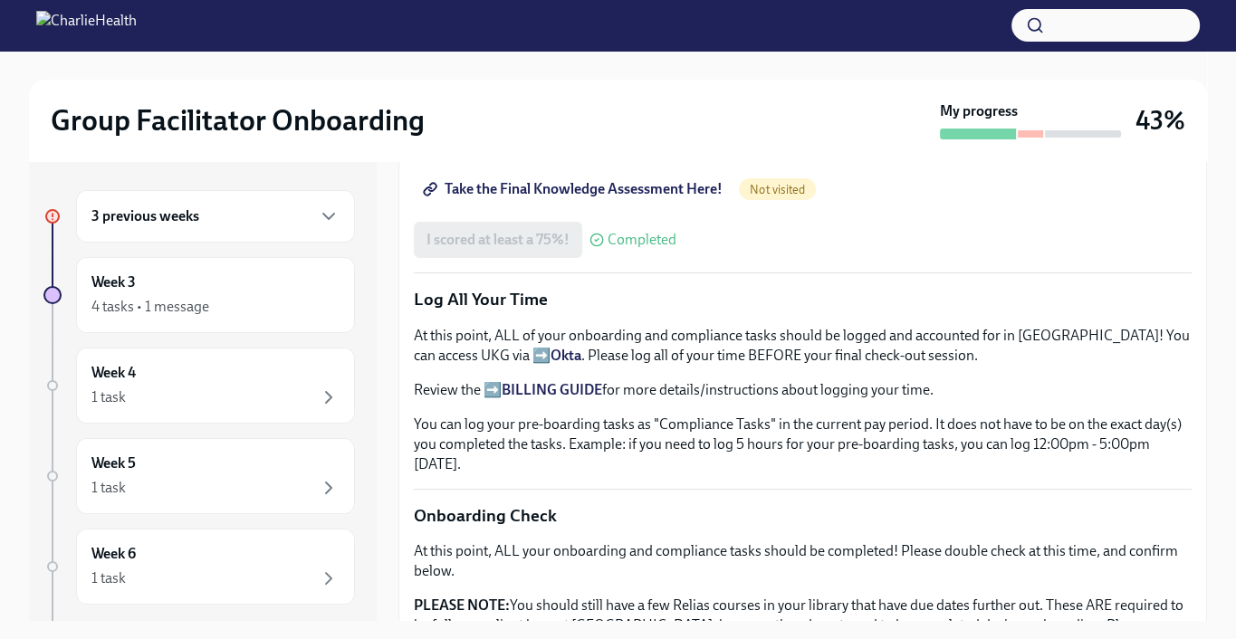
click at [609, 180] on span "Take the Final Knowledge Assessment Here!" at bounding box center [574, 189] width 296 height 18
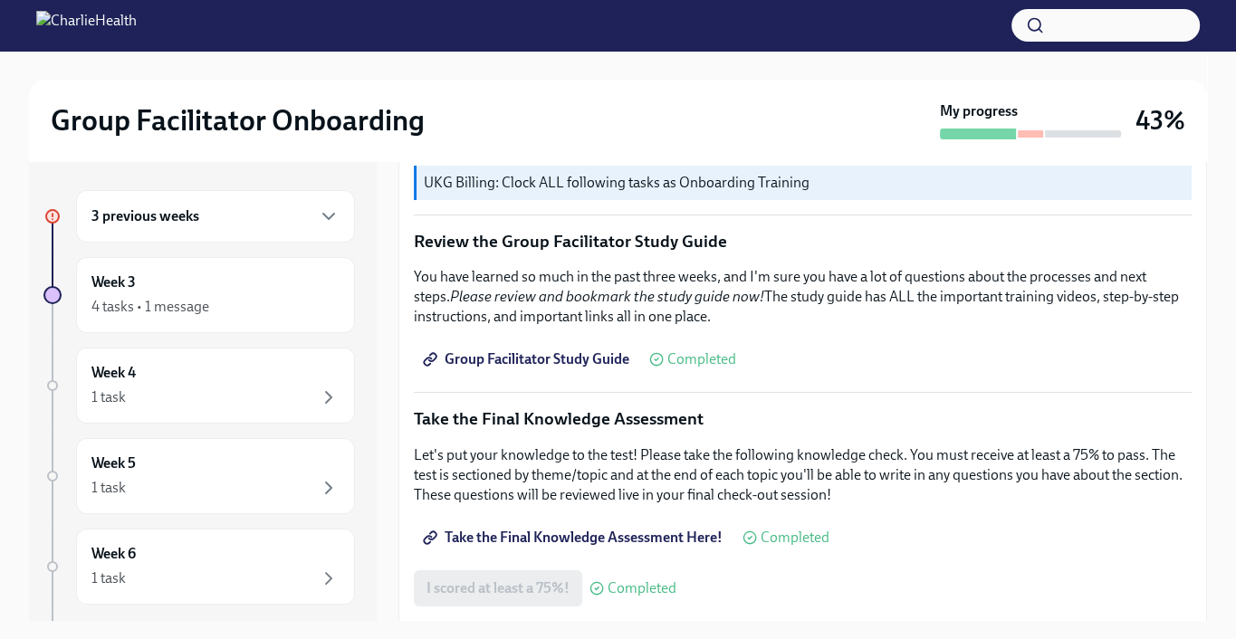
scroll to position [906, 0]
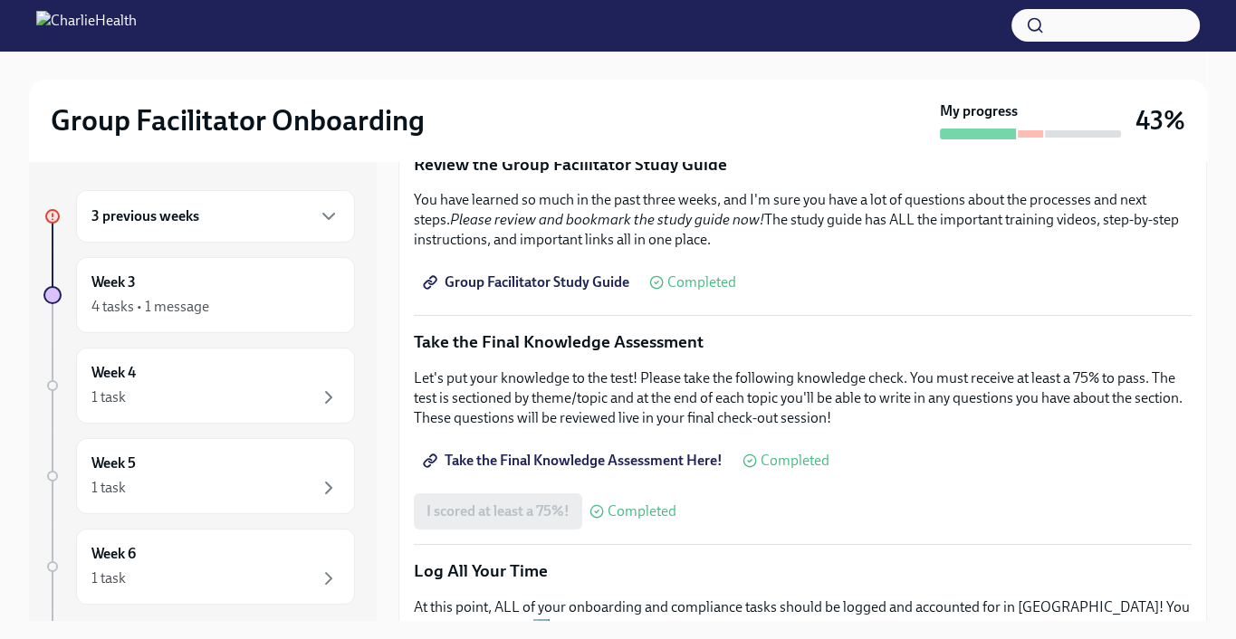
click at [529, 497] on div "I scored at least a 75%! Completed" at bounding box center [545, 512] width 263 height 36
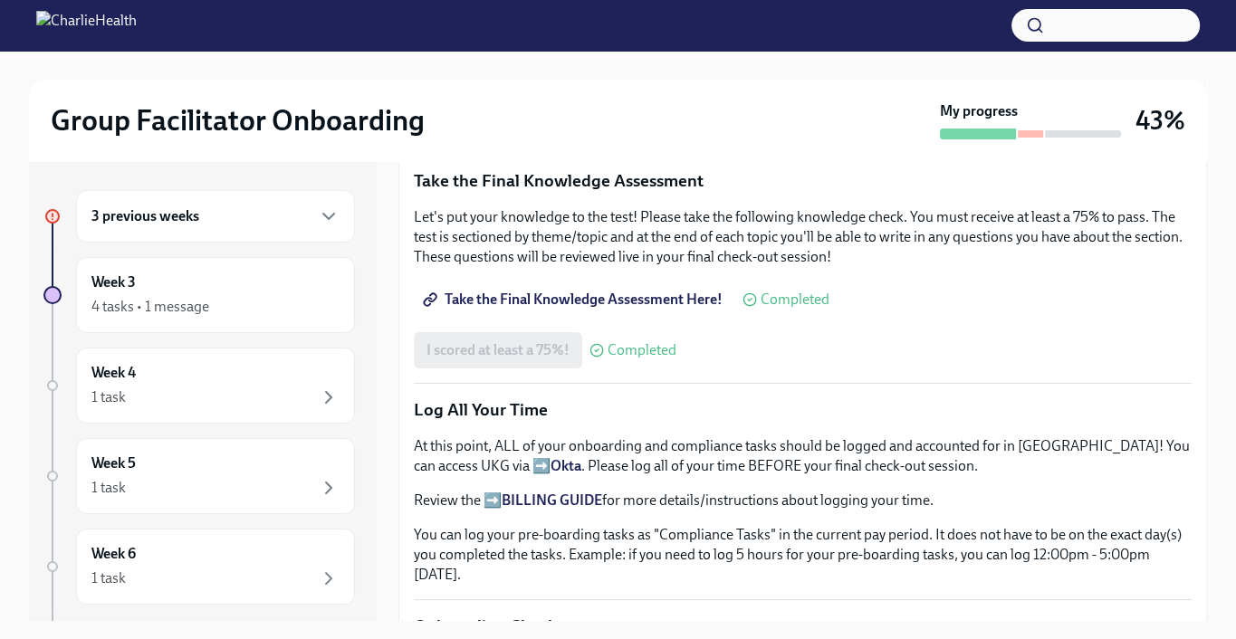
scroll to position [1087, 0]
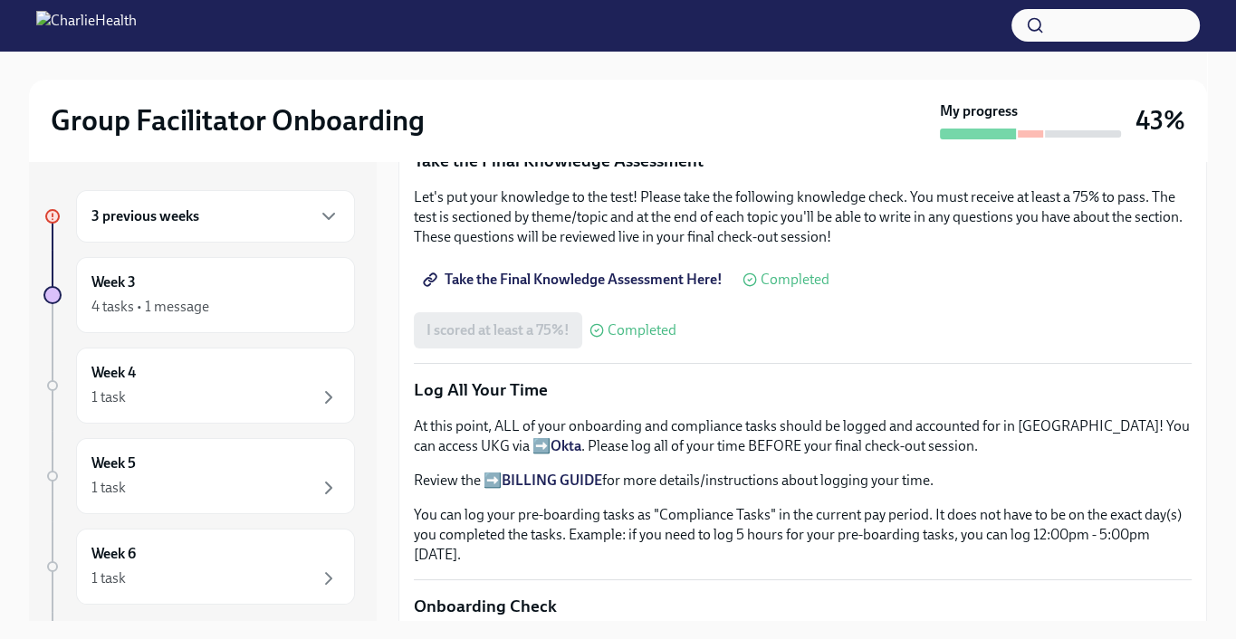
click at [472, 271] on span "Take the Final Knowledge Assessment Here!" at bounding box center [574, 280] width 296 height 18
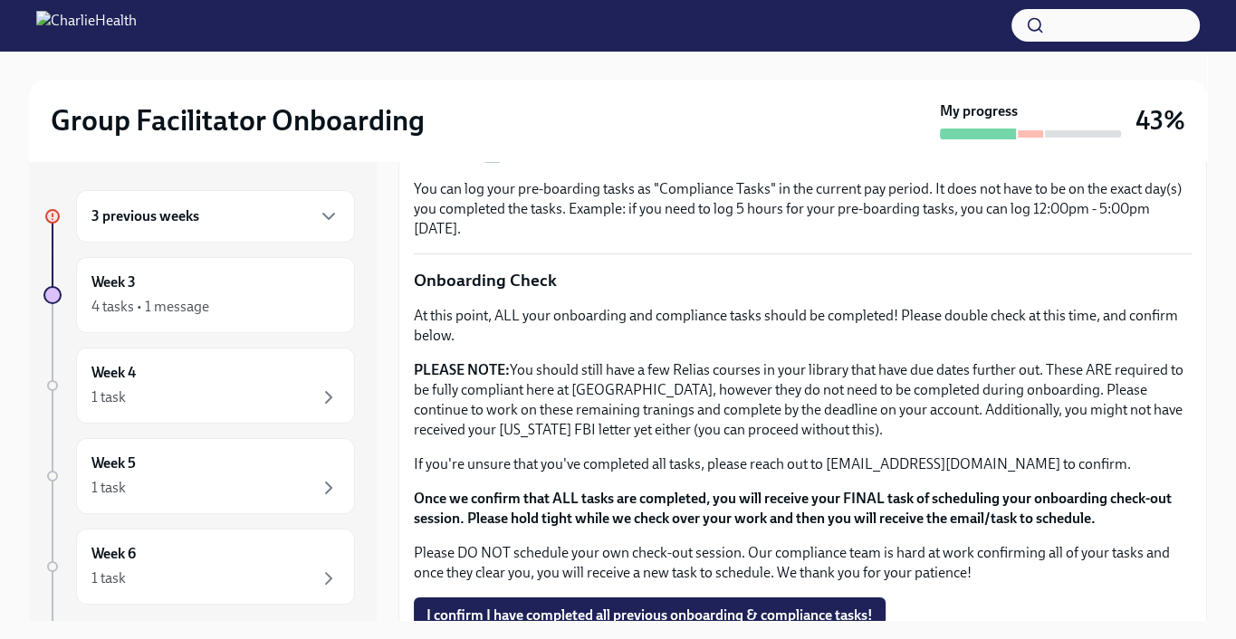
scroll to position [1503, 0]
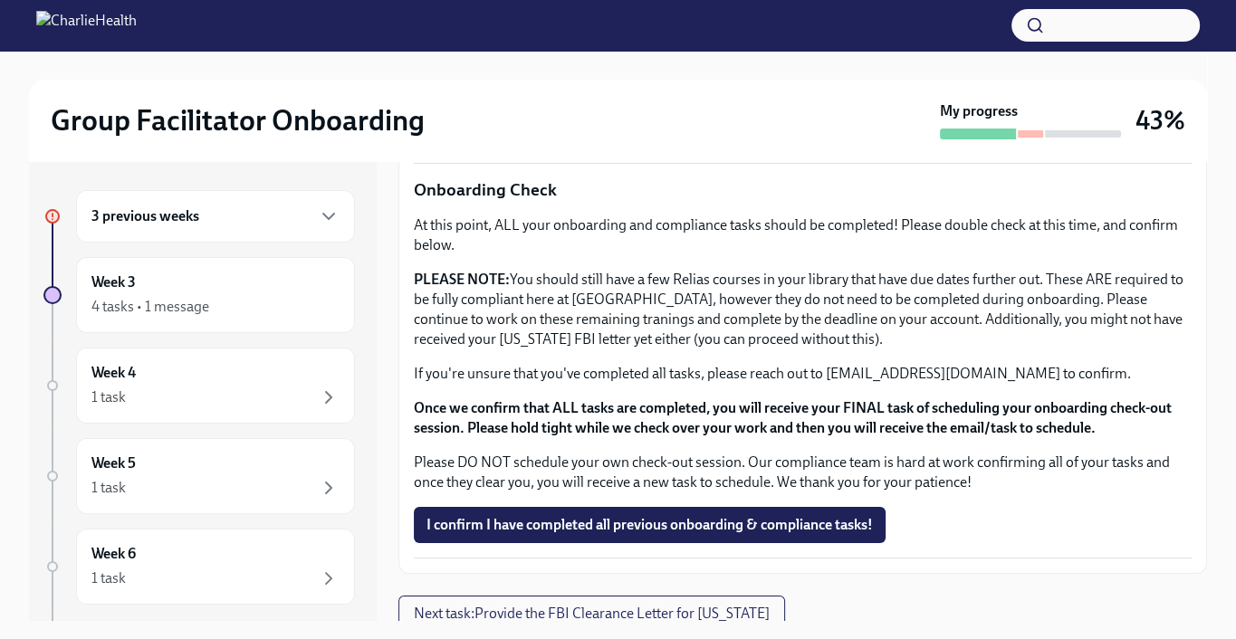
click at [231, 224] on div "3 previous weeks" at bounding box center [215, 217] width 248 height 22
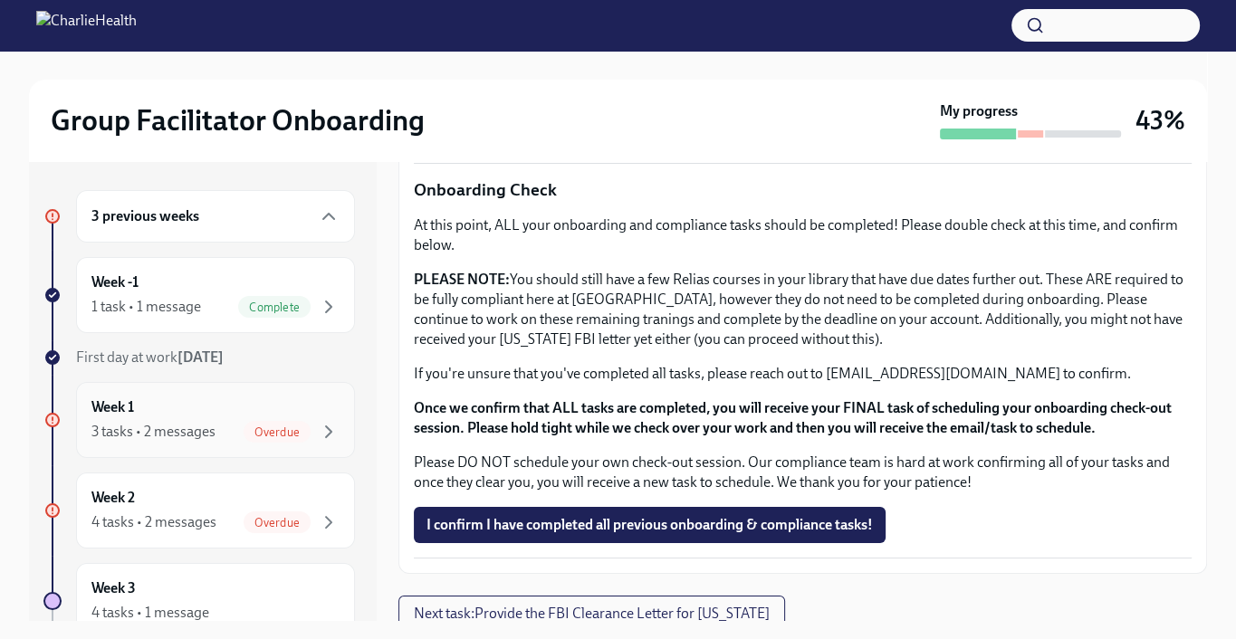
click at [229, 417] on div "Week 1 3 tasks • 2 messages Overdue" at bounding box center [215, 420] width 248 height 45
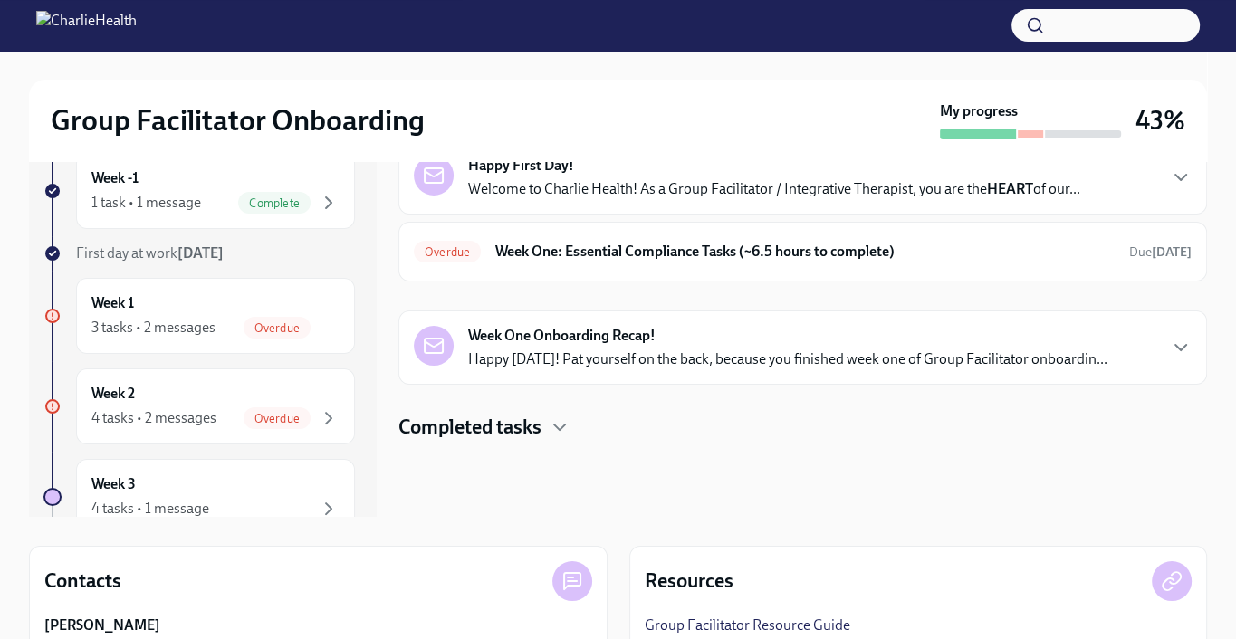
scroll to position [181, 0]
